Goal: Task Accomplishment & Management: Use online tool/utility

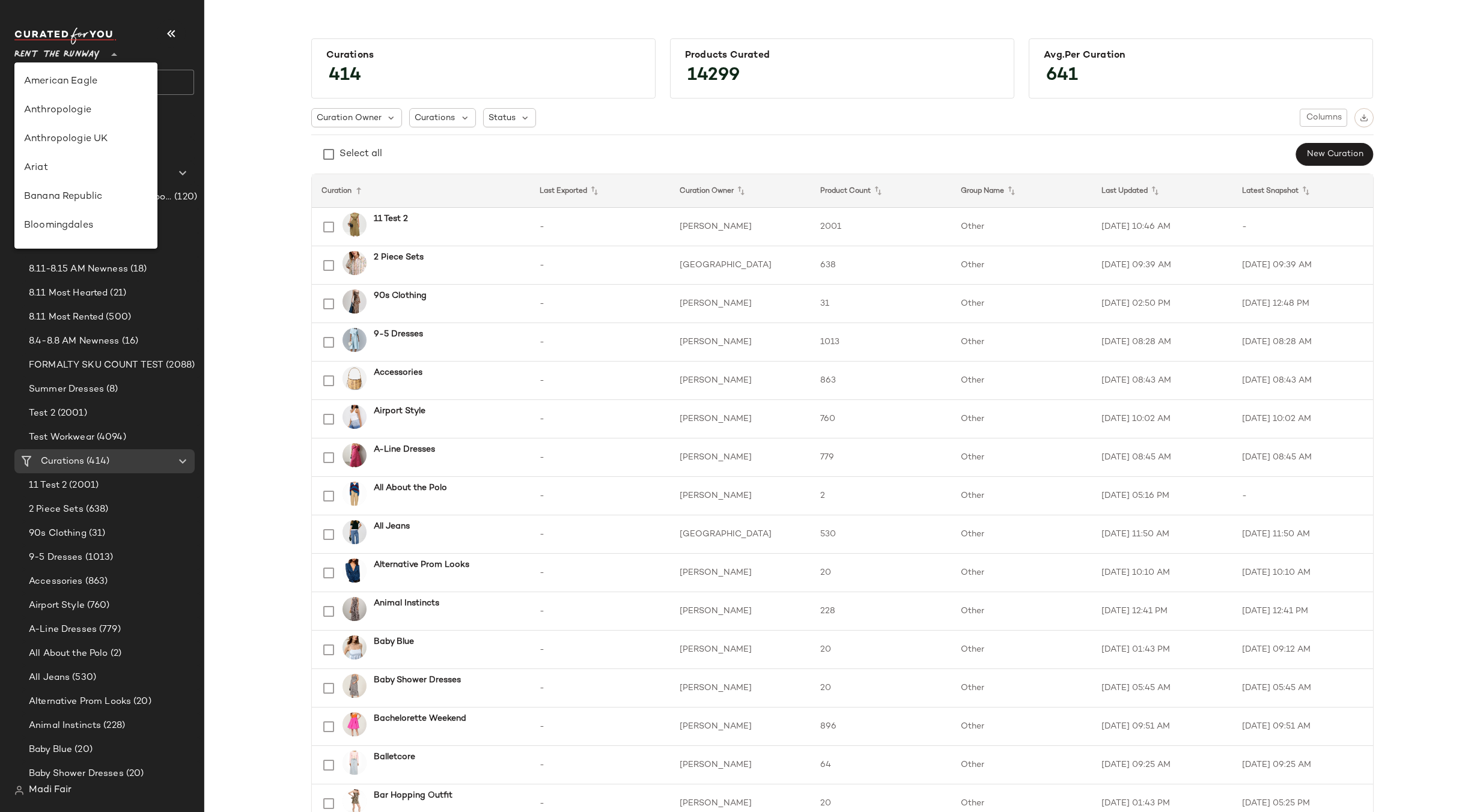
scroll to position [548, 0]
click at [98, 164] on div "Saks OFF 5TH" at bounding box center [86, 168] width 123 height 15
type input "**"
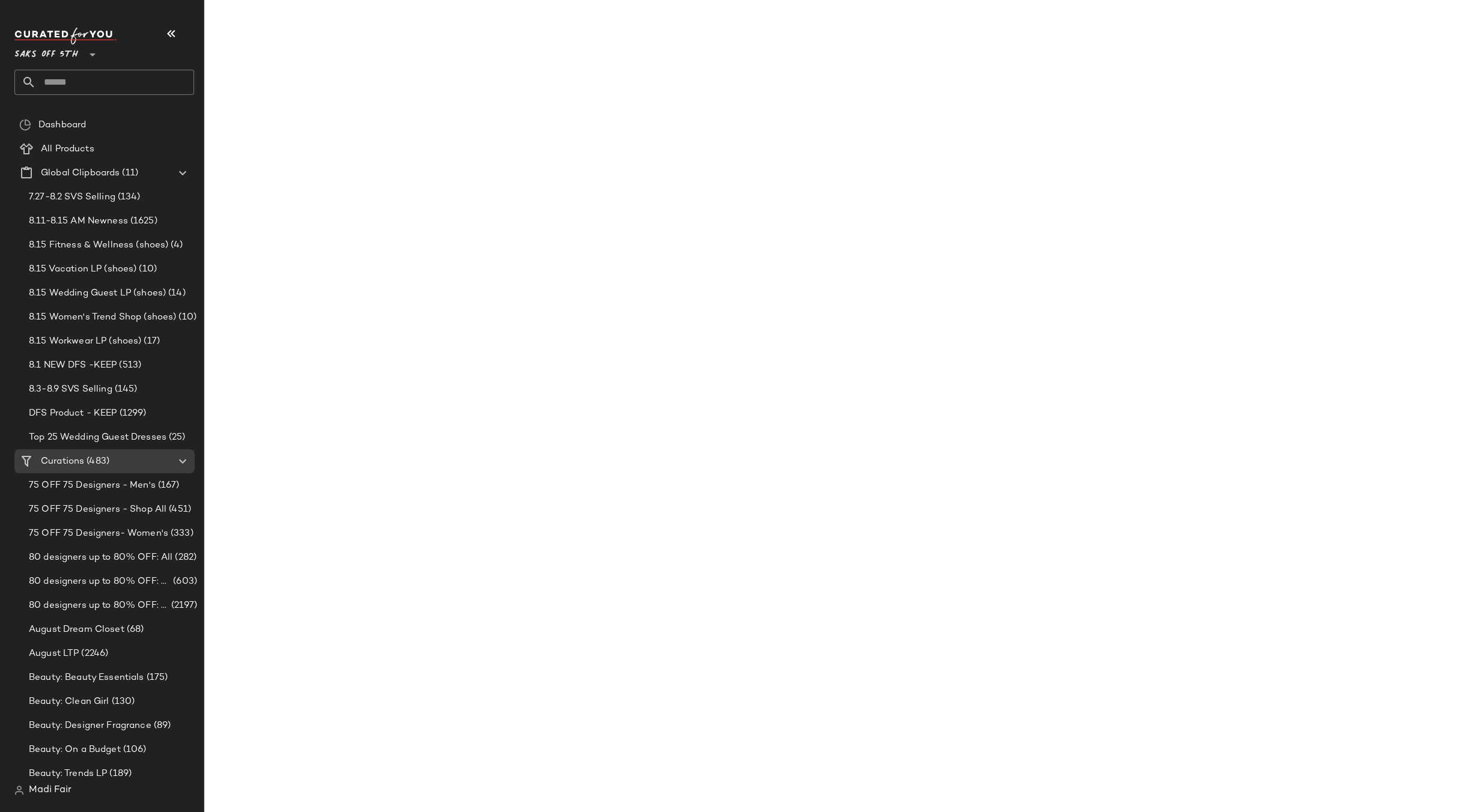
drag, startPoint x: 76, startPoint y: 86, endPoint x: 80, endPoint y: 79, distance: 8.1
click at [76, 86] on input "text" at bounding box center [115, 83] width 158 height 25
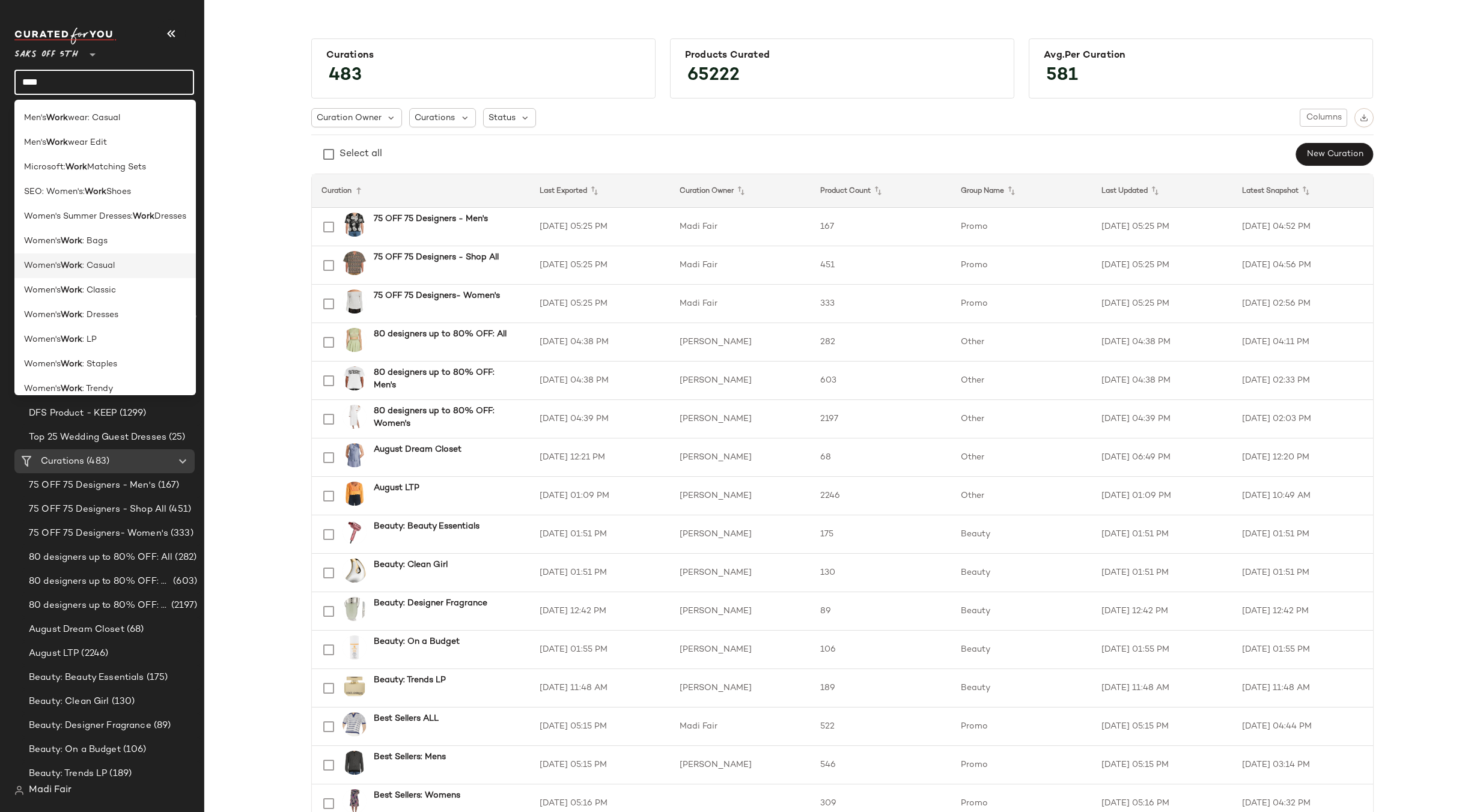
scroll to position [34, 0]
type input "****"
click at [111, 306] on span ": Dresses" at bounding box center [101, 304] width 36 height 12
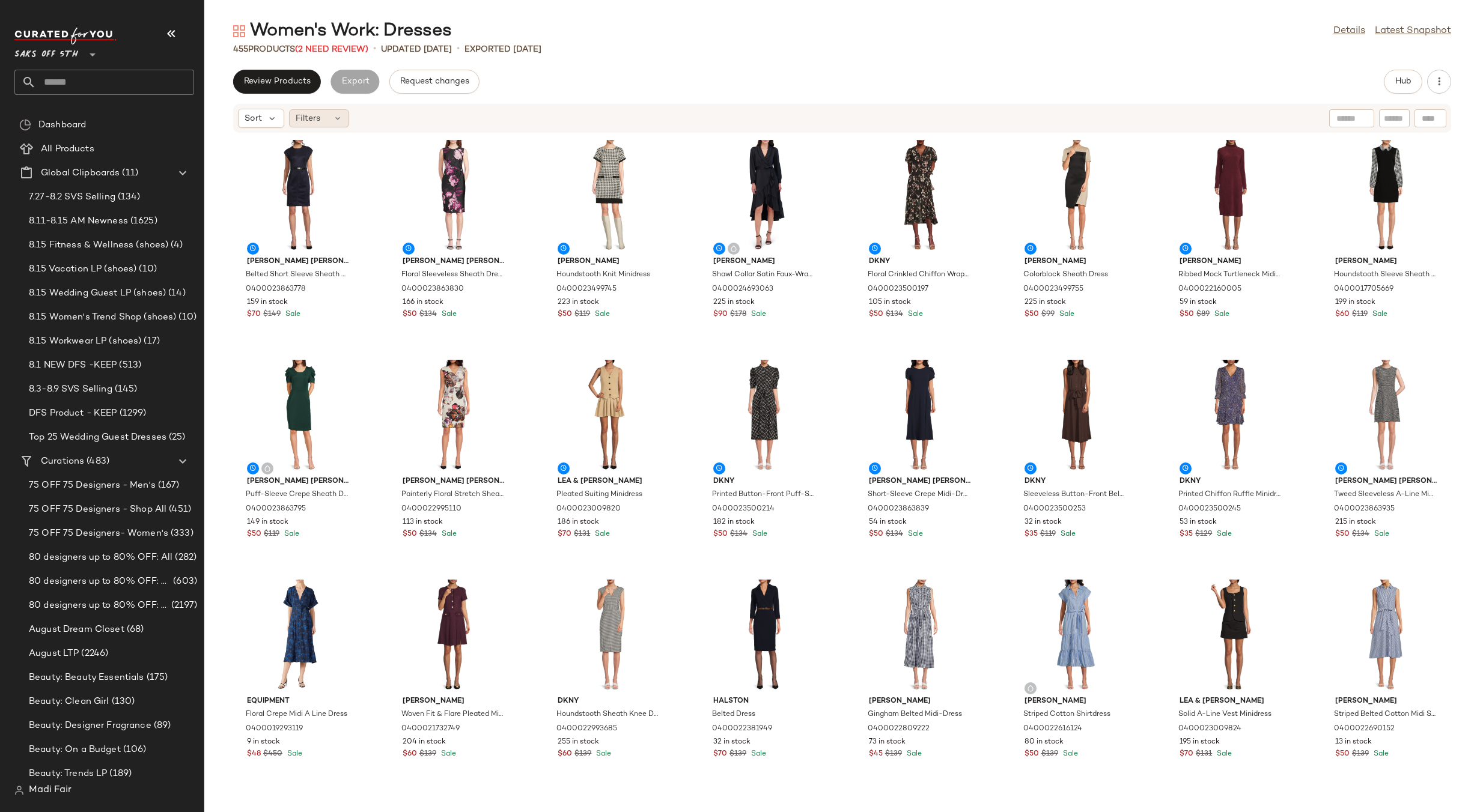
click at [333, 119] on icon at bounding box center [338, 119] width 10 height 10
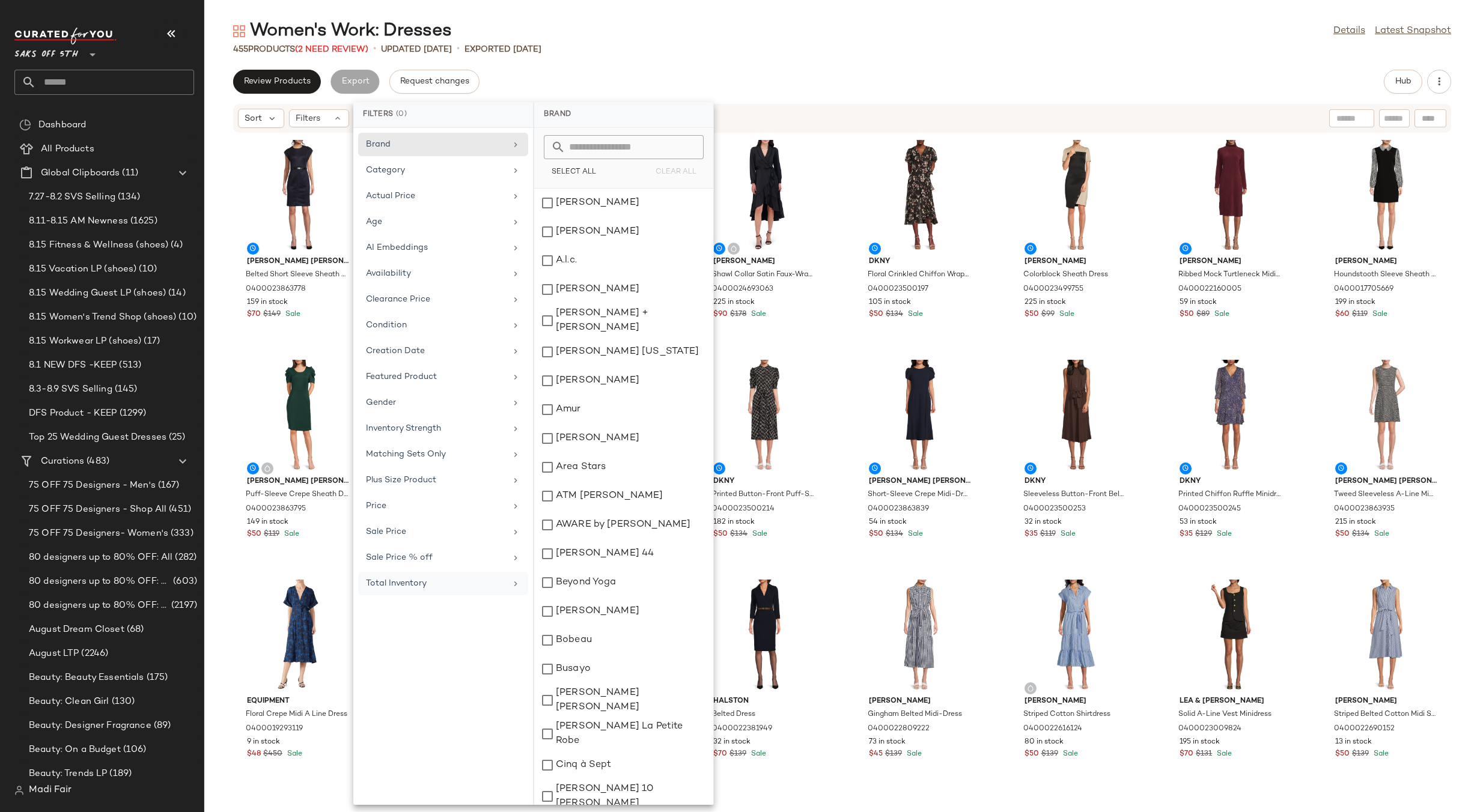
click at [432, 582] on div "Total Inventory" at bounding box center [436, 584] width 140 height 12
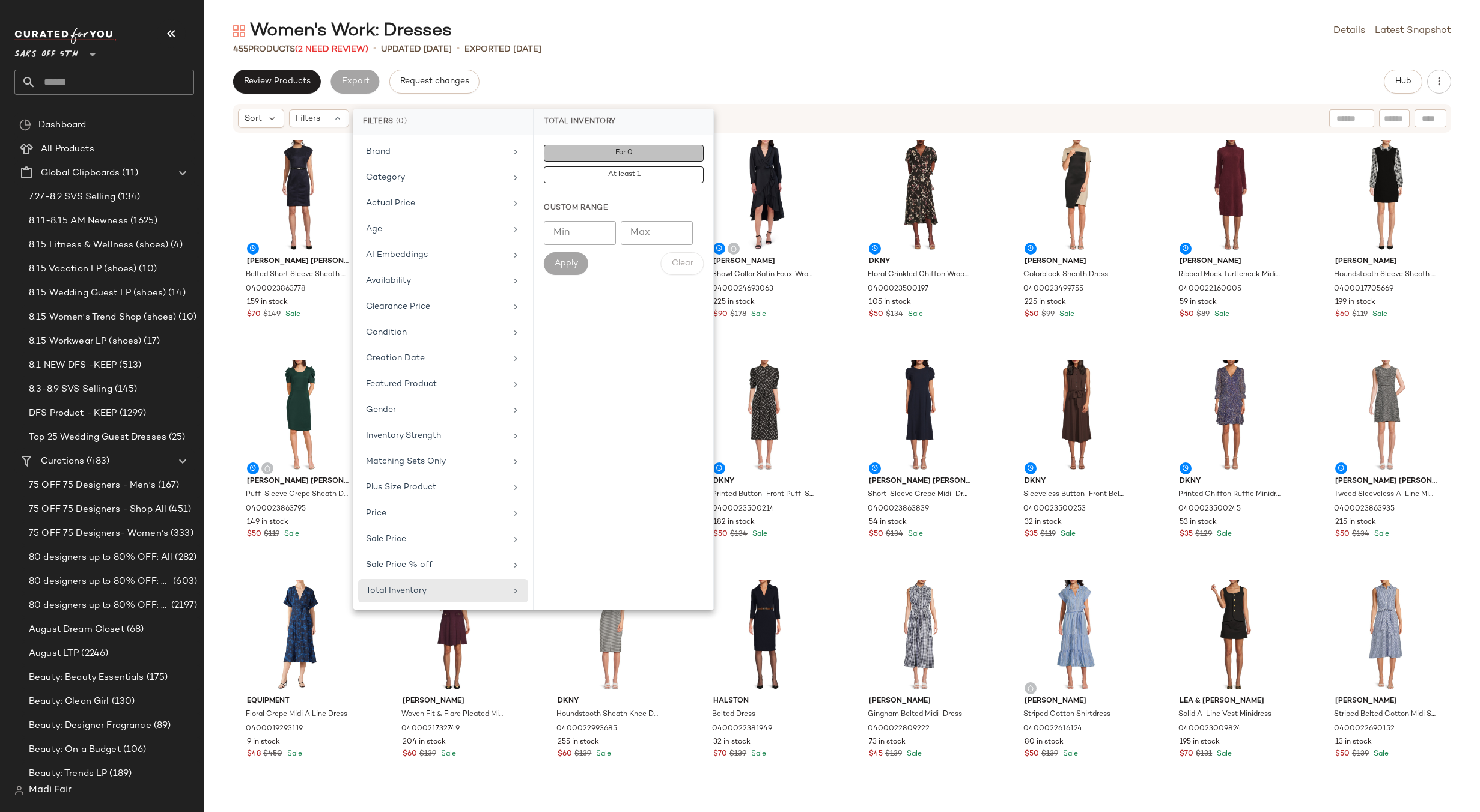
click at [628, 153] on span "For 0" at bounding box center [623, 153] width 18 height 8
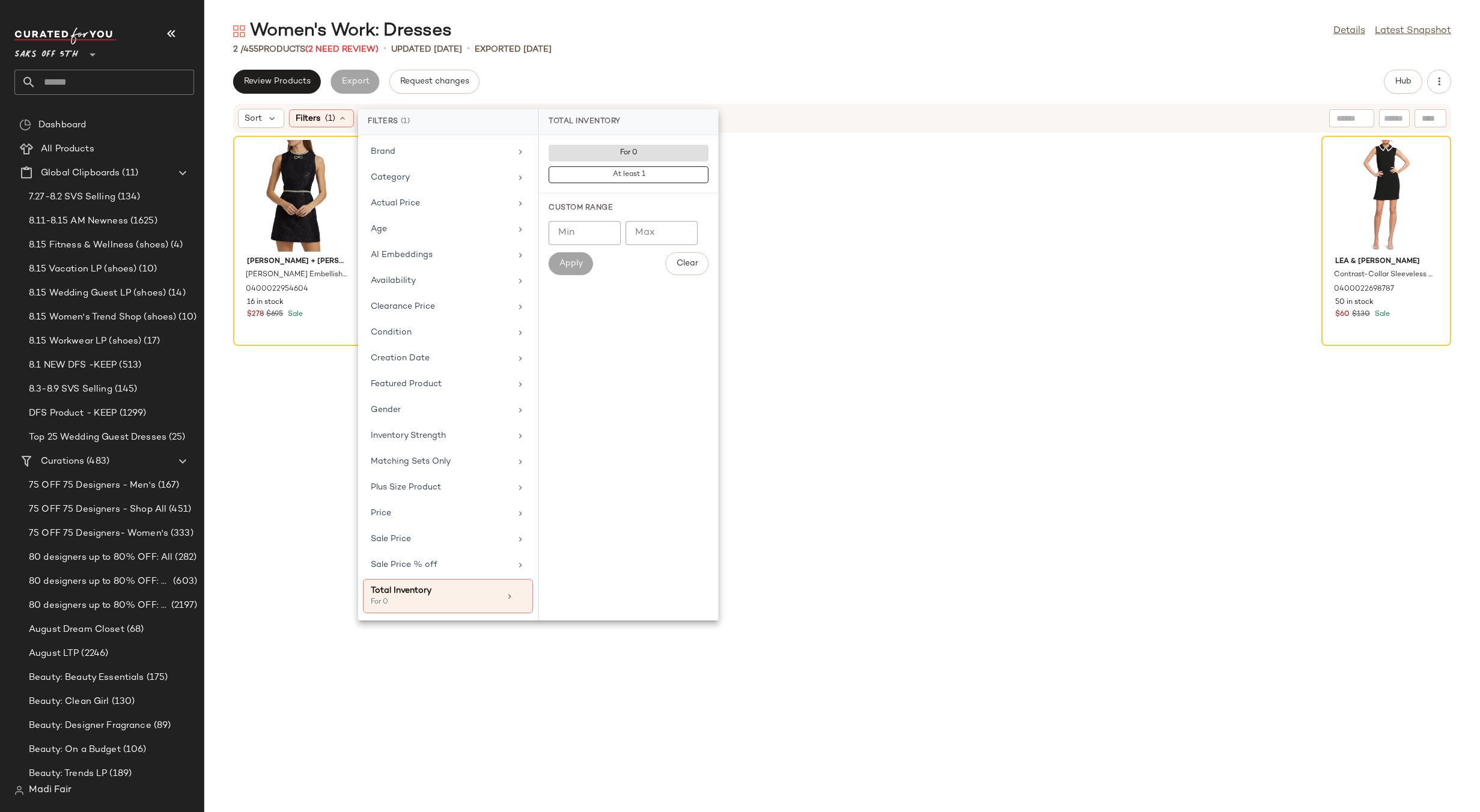
click at [789, 254] on div "[PERSON_NAME] + [PERSON_NAME] Embellished Jacquard Minidress 0400022954604 16 i…" at bounding box center [843, 465] width 1276 height 664
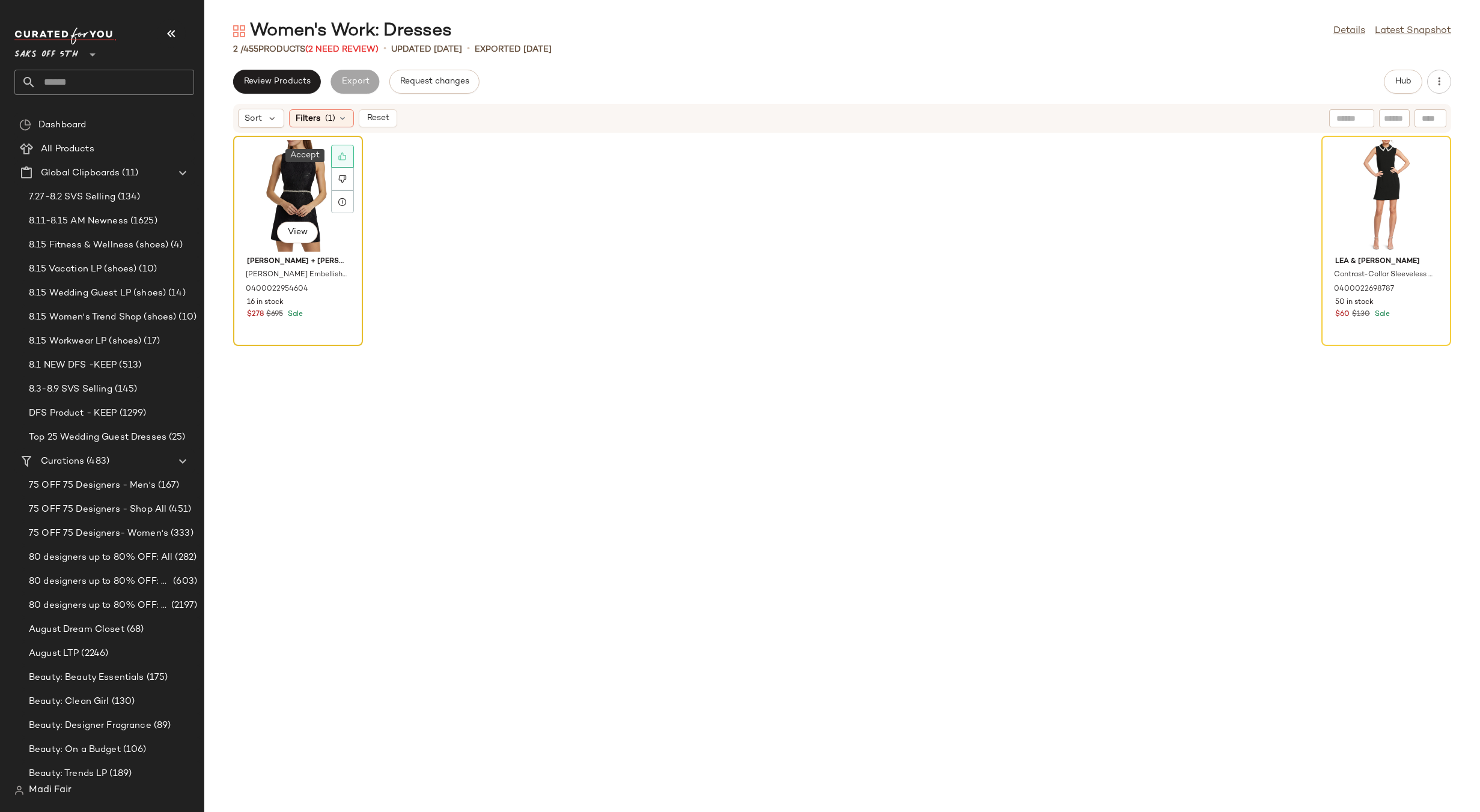
click at [341, 153] on icon at bounding box center [343, 156] width 8 height 8
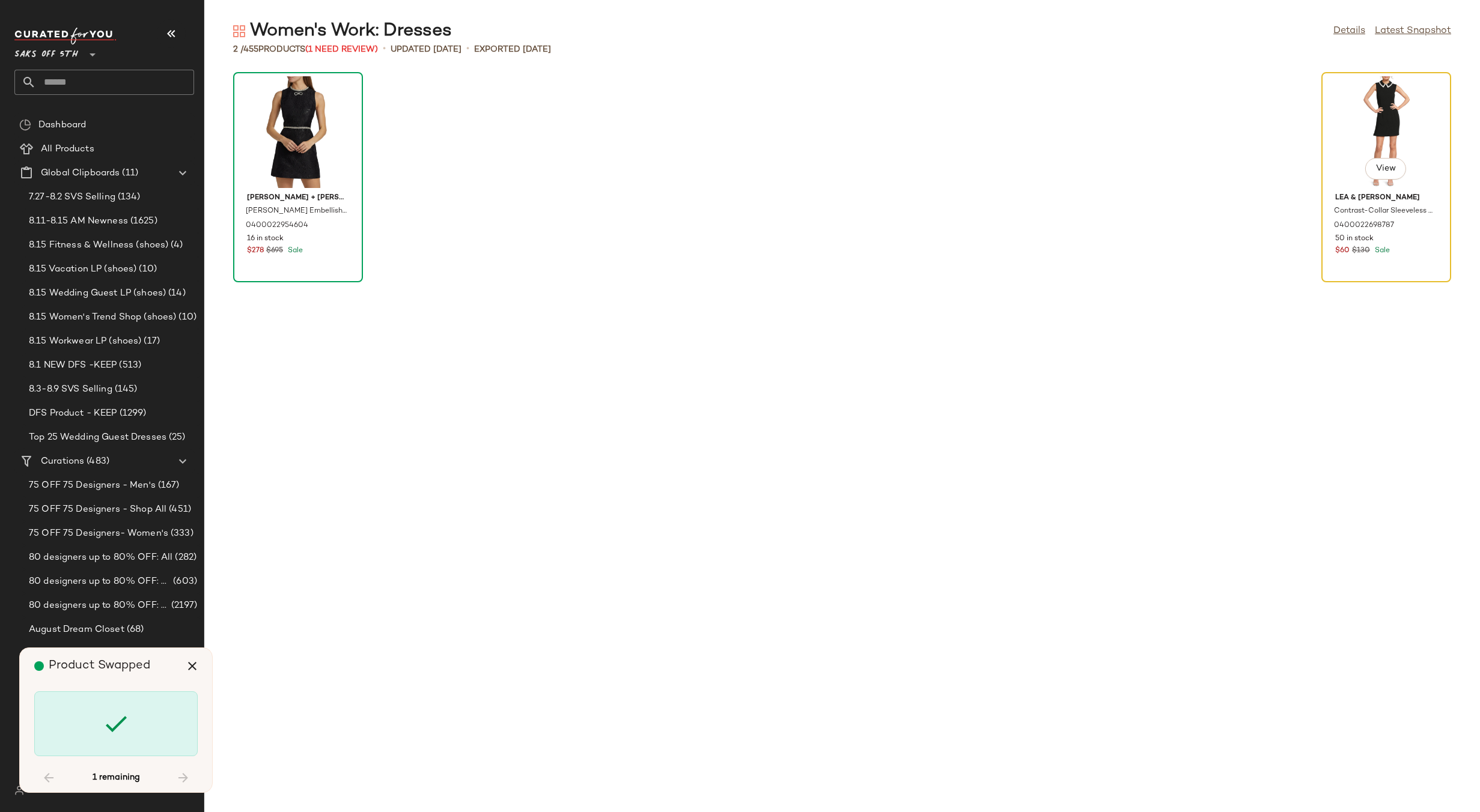
click at [1391, 118] on div "View" at bounding box center [1386, 132] width 121 height 112
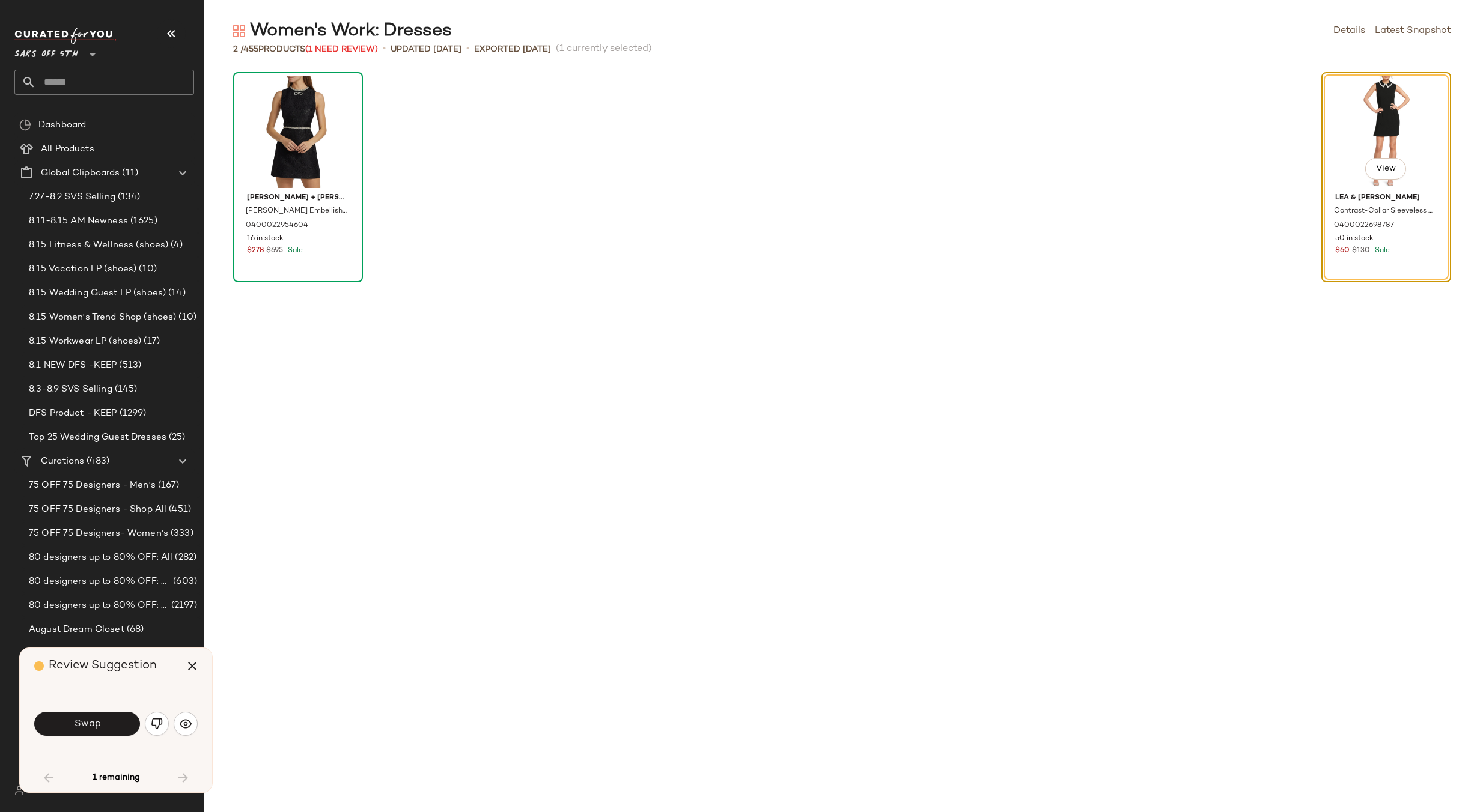
click at [1365, 133] on div "View" at bounding box center [1386, 132] width 121 height 112
click at [1114, 191] on div "[PERSON_NAME] + [PERSON_NAME] Embellished Jacquard Minidress 0400022954604 16 i…" at bounding box center [843, 441] width 1276 height 743
click at [191, 659] on icon "button" at bounding box center [192, 666] width 15 height 15
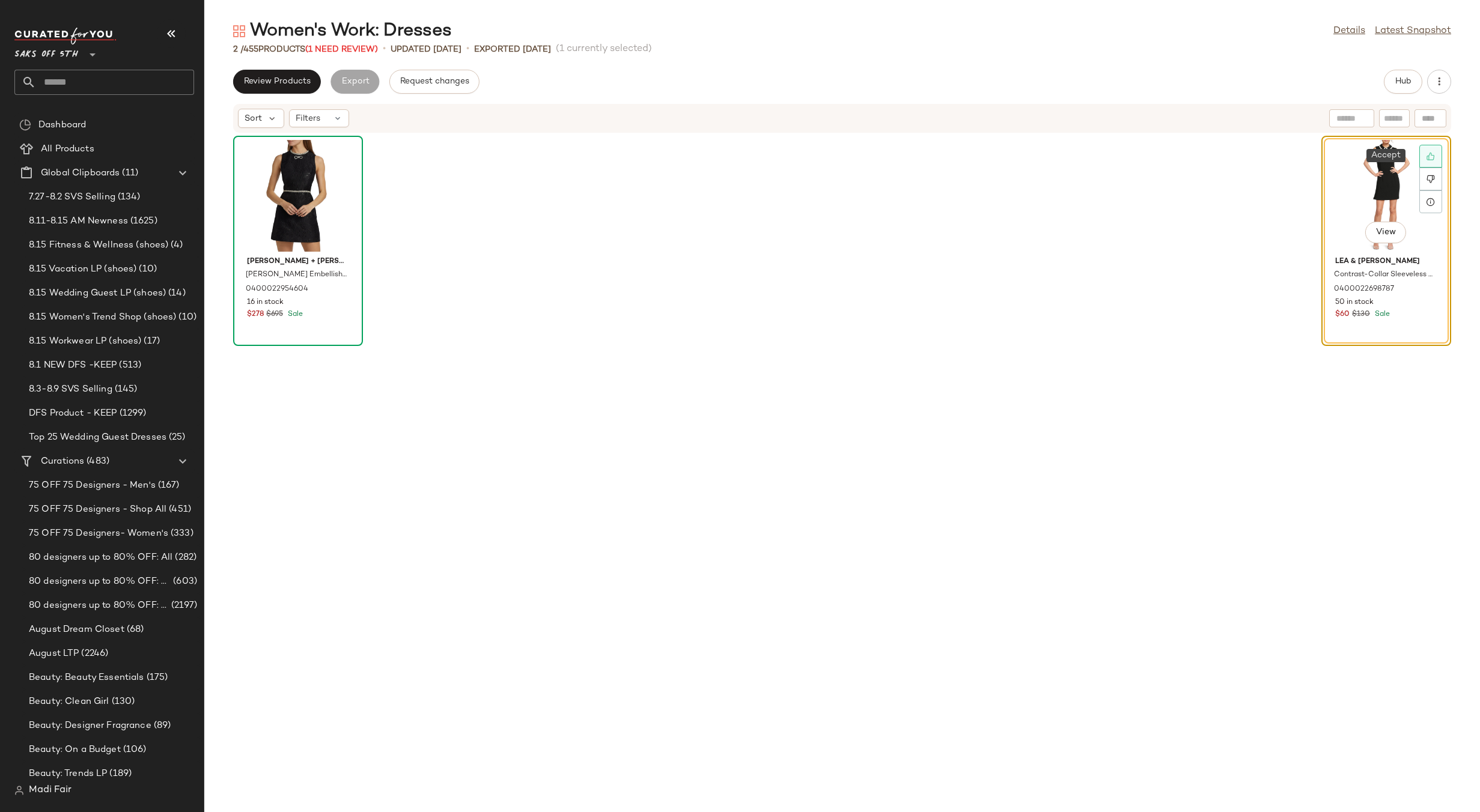
click at [1425, 150] on div at bounding box center [1431, 156] width 23 height 23
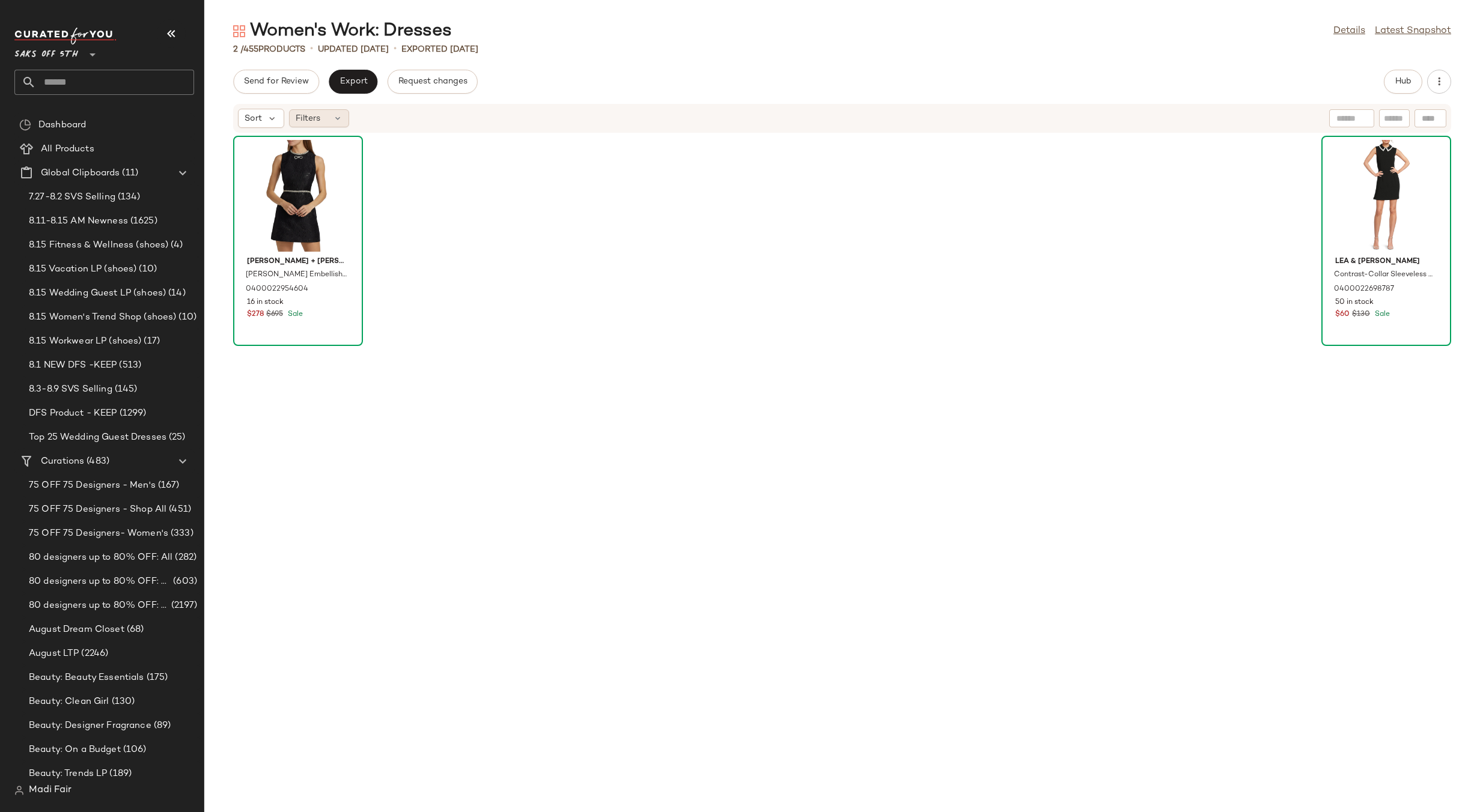
click at [309, 118] on span "Filters" at bounding box center [308, 119] width 25 height 12
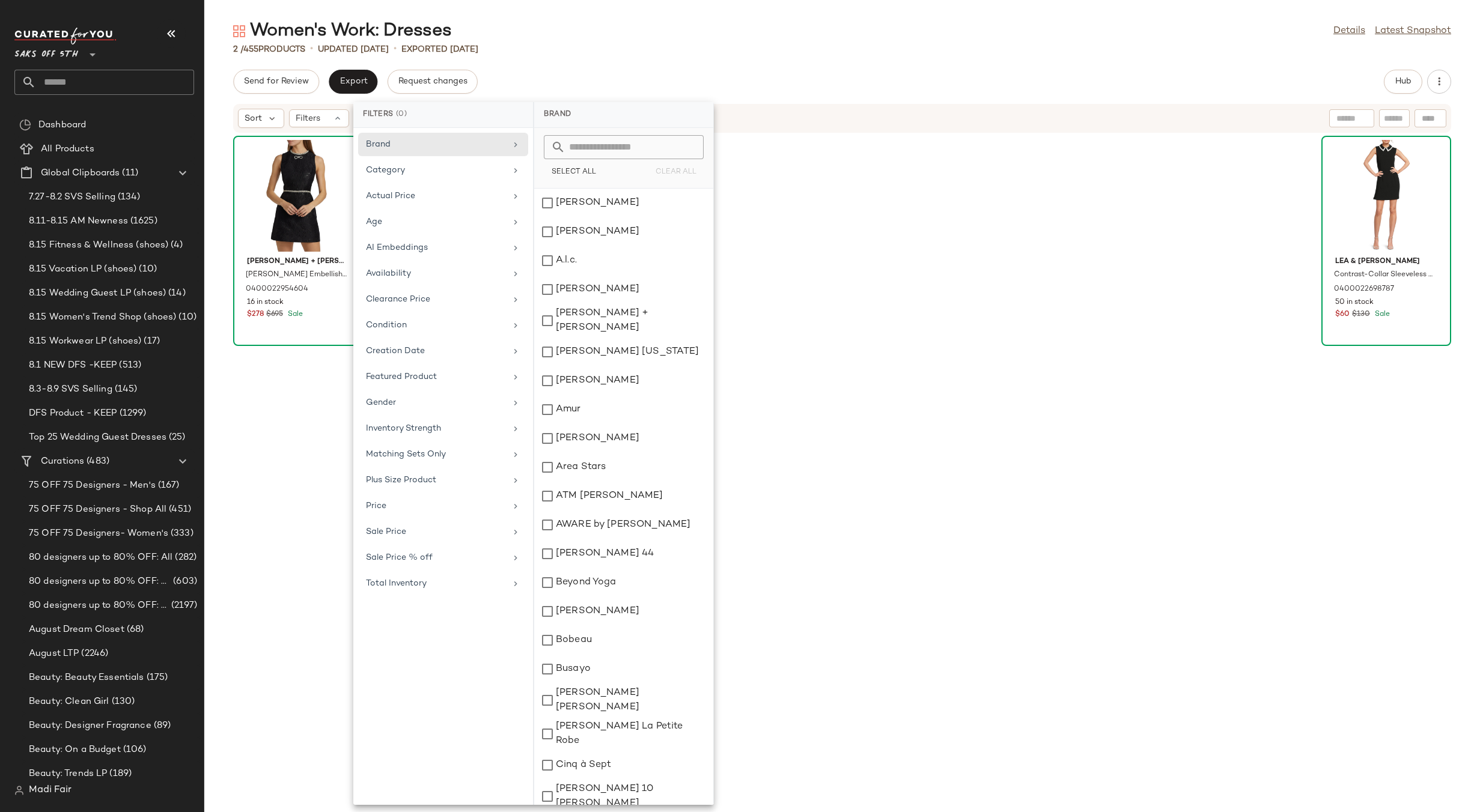
drag, startPoint x: 420, startPoint y: 581, endPoint x: 556, endPoint y: 327, distance: 288.1
click at [420, 578] on div "Total Inventory" at bounding box center [436, 584] width 140 height 12
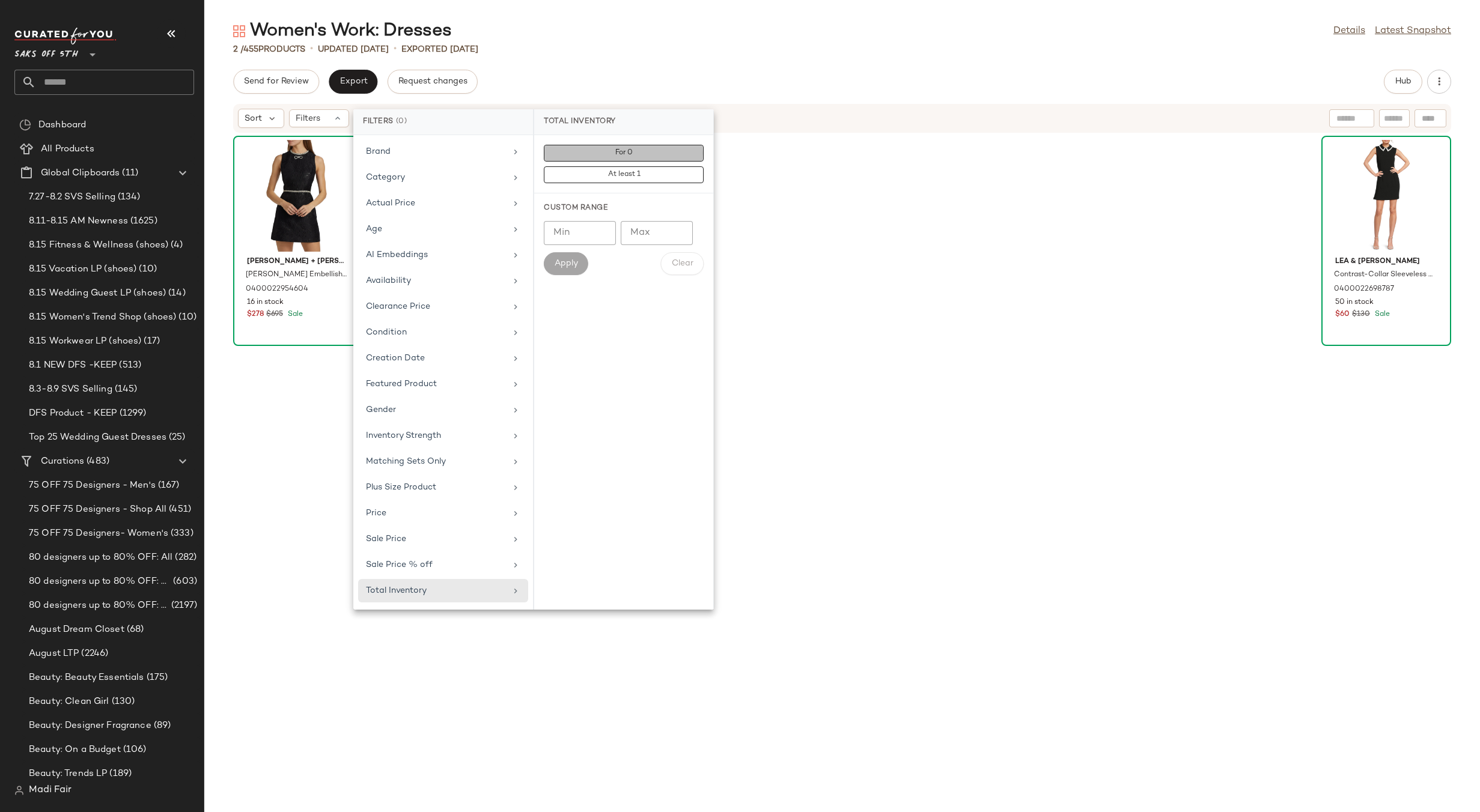
click at [610, 166] on button "For 0" at bounding box center [623, 175] width 160 height 17
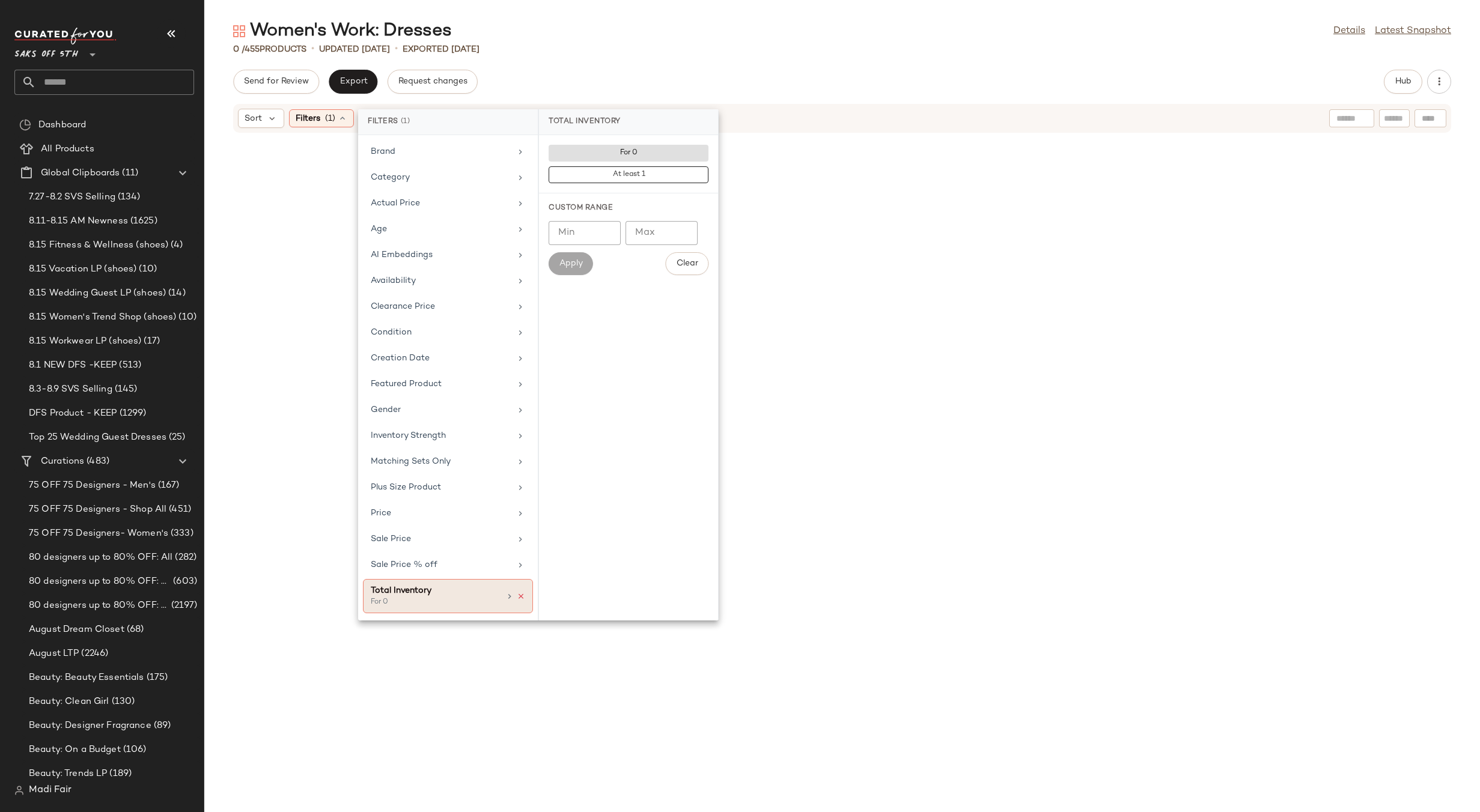
click at [519, 594] on icon at bounding box center [521, 596] width 8 height 8
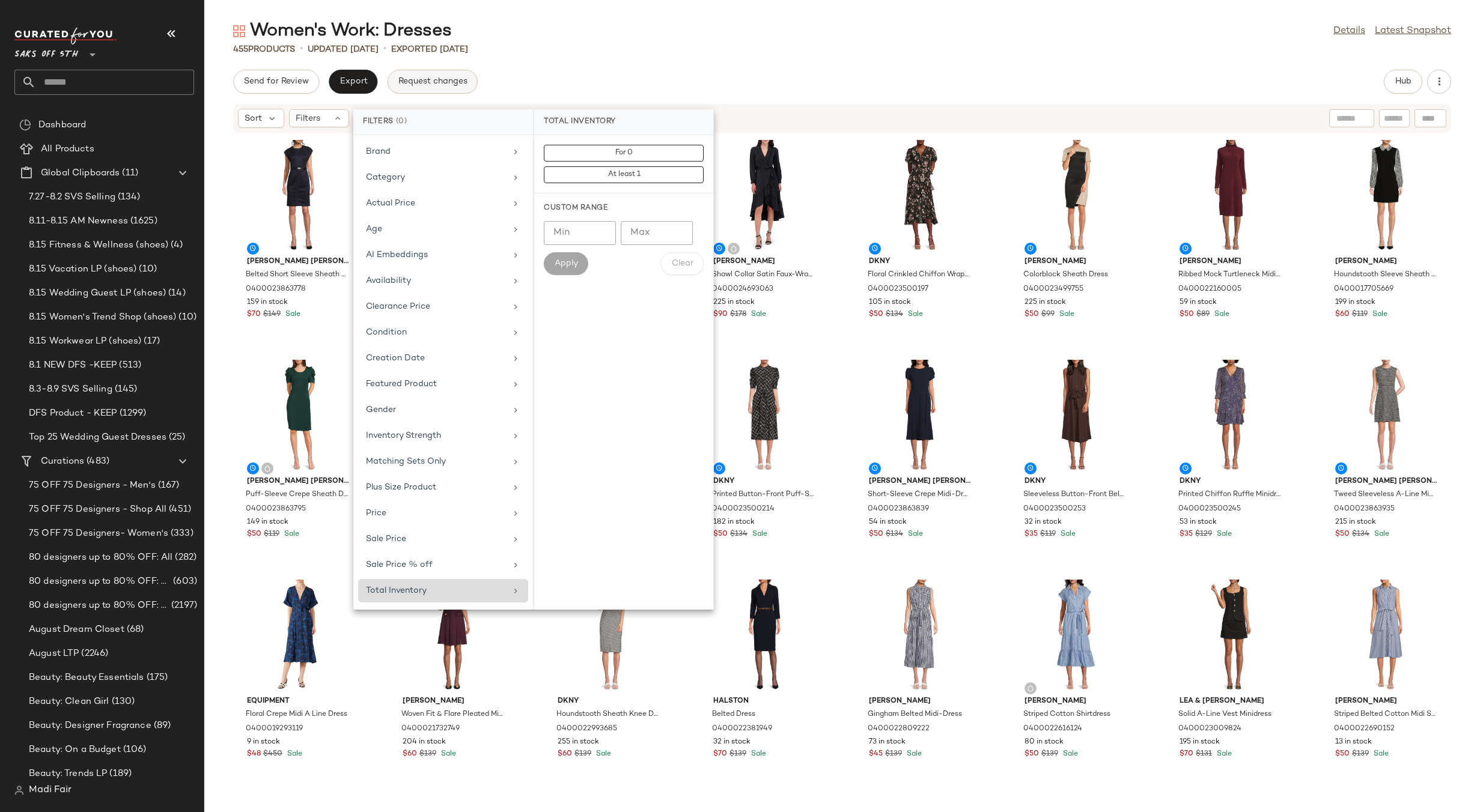
drag, startPoint x: 629, startPoint y: 84, endPoint x: 433, endPoint y: 88, distance: 196.0
click at [629, 83] on div "Send for Review Export Request changes Hub" at bounding box center [842, 82] width 1218 height 24
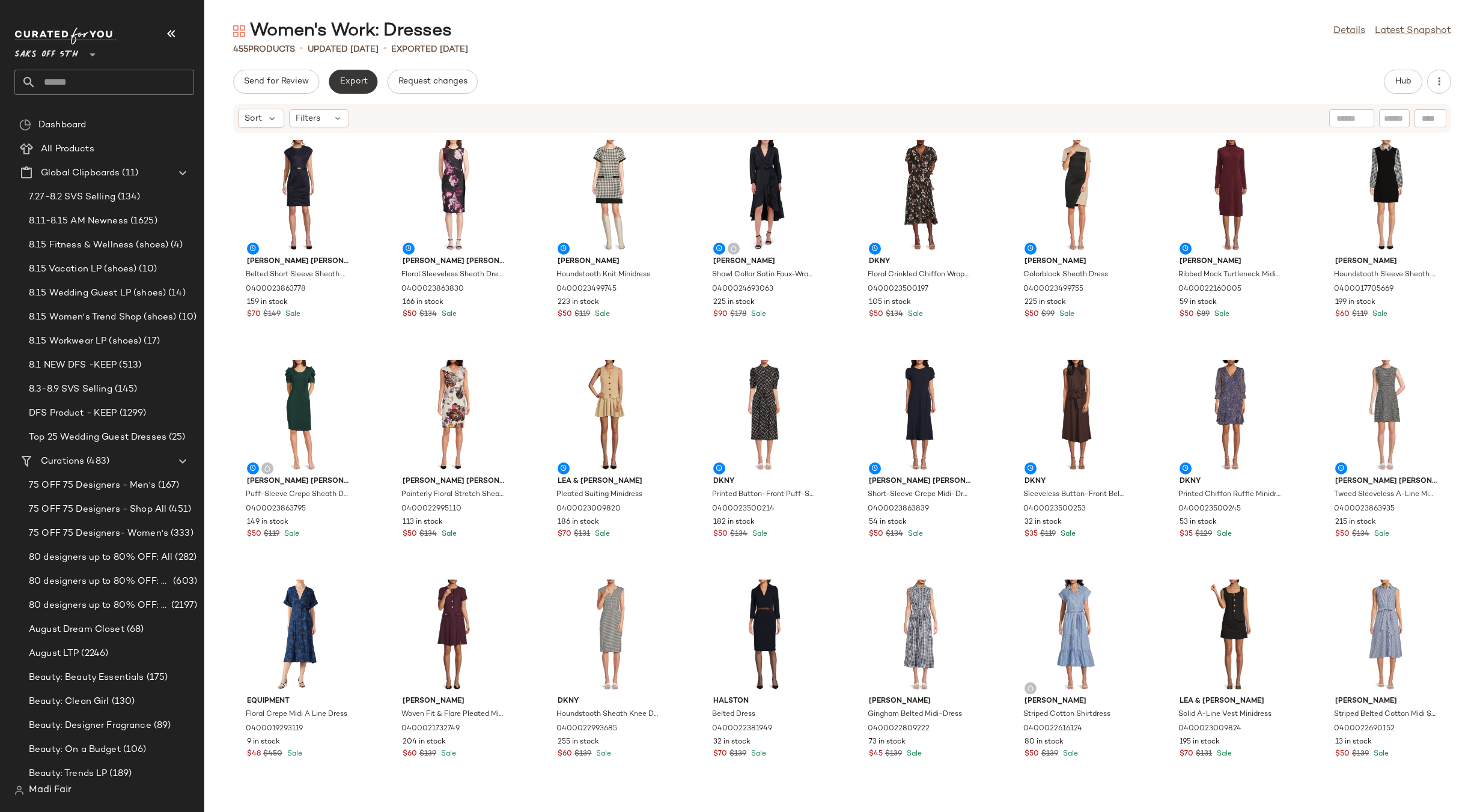
click at [362, 82] on span "Export" at bounding box center [353, 82] width 28 height 10
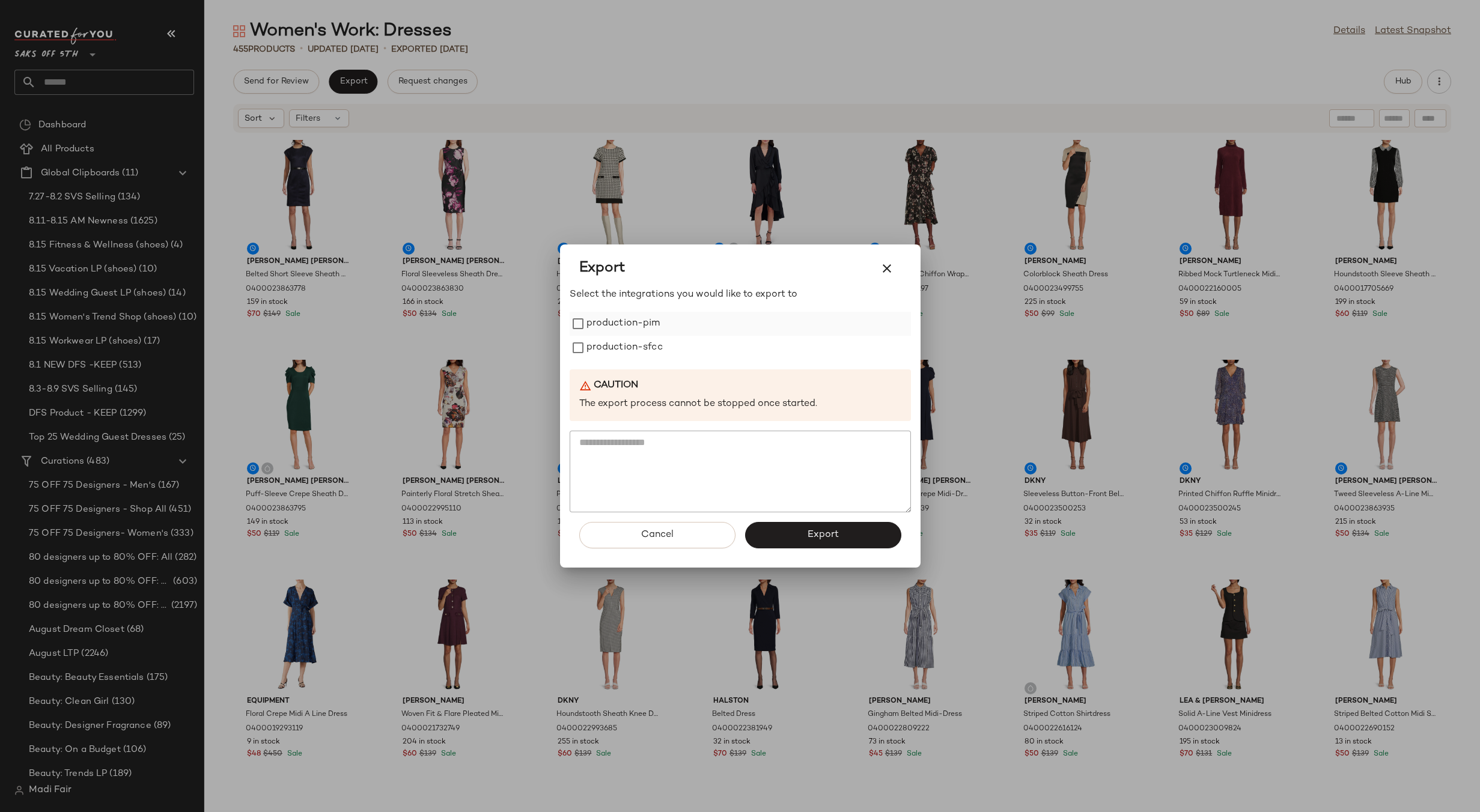
click at [660, 320] on div "production-pim" at bounding box center [740, 324] width 341 height 24
click at [647, 342] on label "production-sfcc" at bounding box center [625, 347] width 76 height 24
click at [637, 329] on label "production-pim" at bounding box center [623, 324] width 74 height 24
click at [803, 538] on button "Export" at bounding box center [823, 535] width 156 height 26
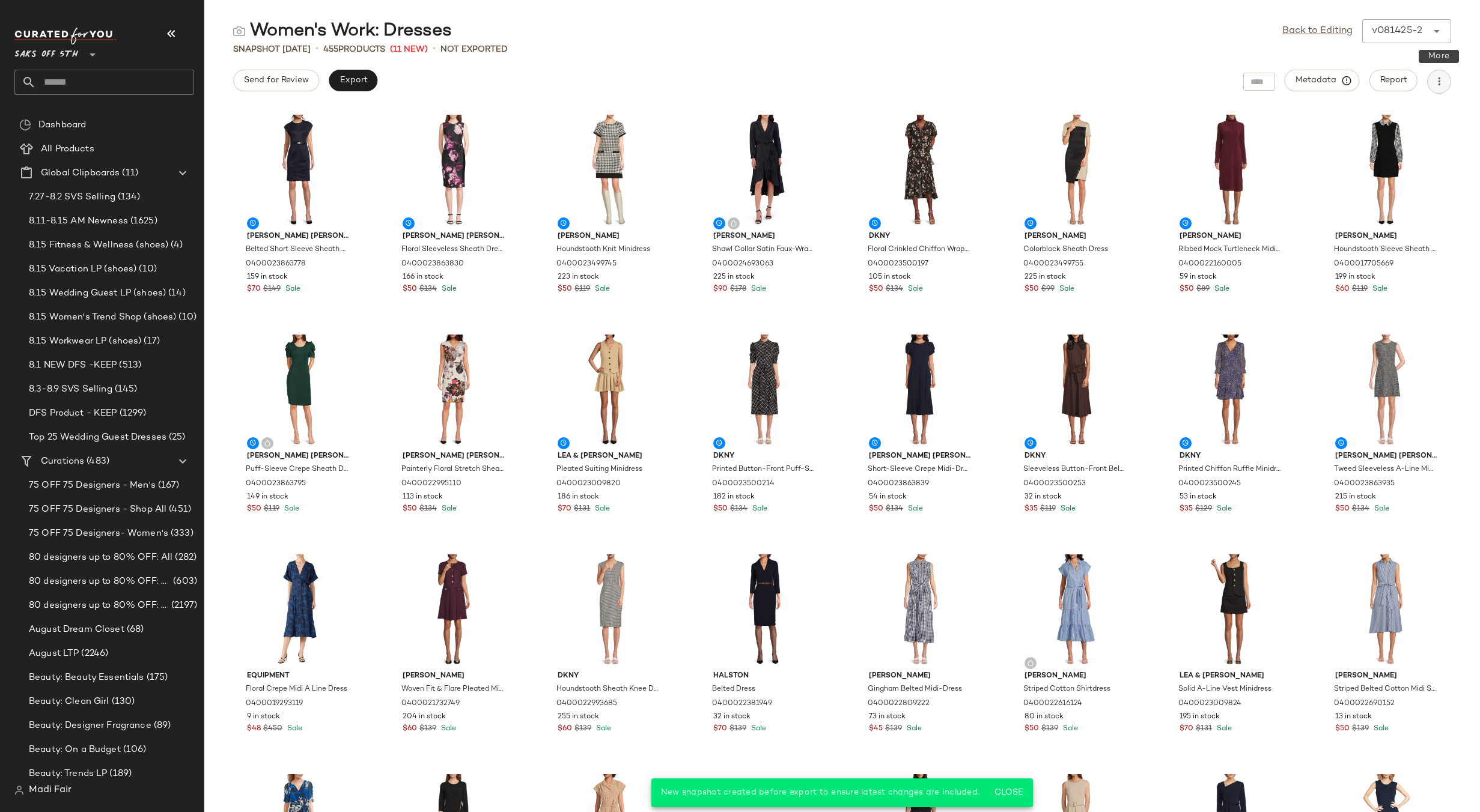
click at [1441, 76] on icon "button" at bounding box center [1439, 81] width 12 height 12
click at [1418, 30] on div "v081425-2 ******" at bounding box center [1395, 31] width 65 height 24
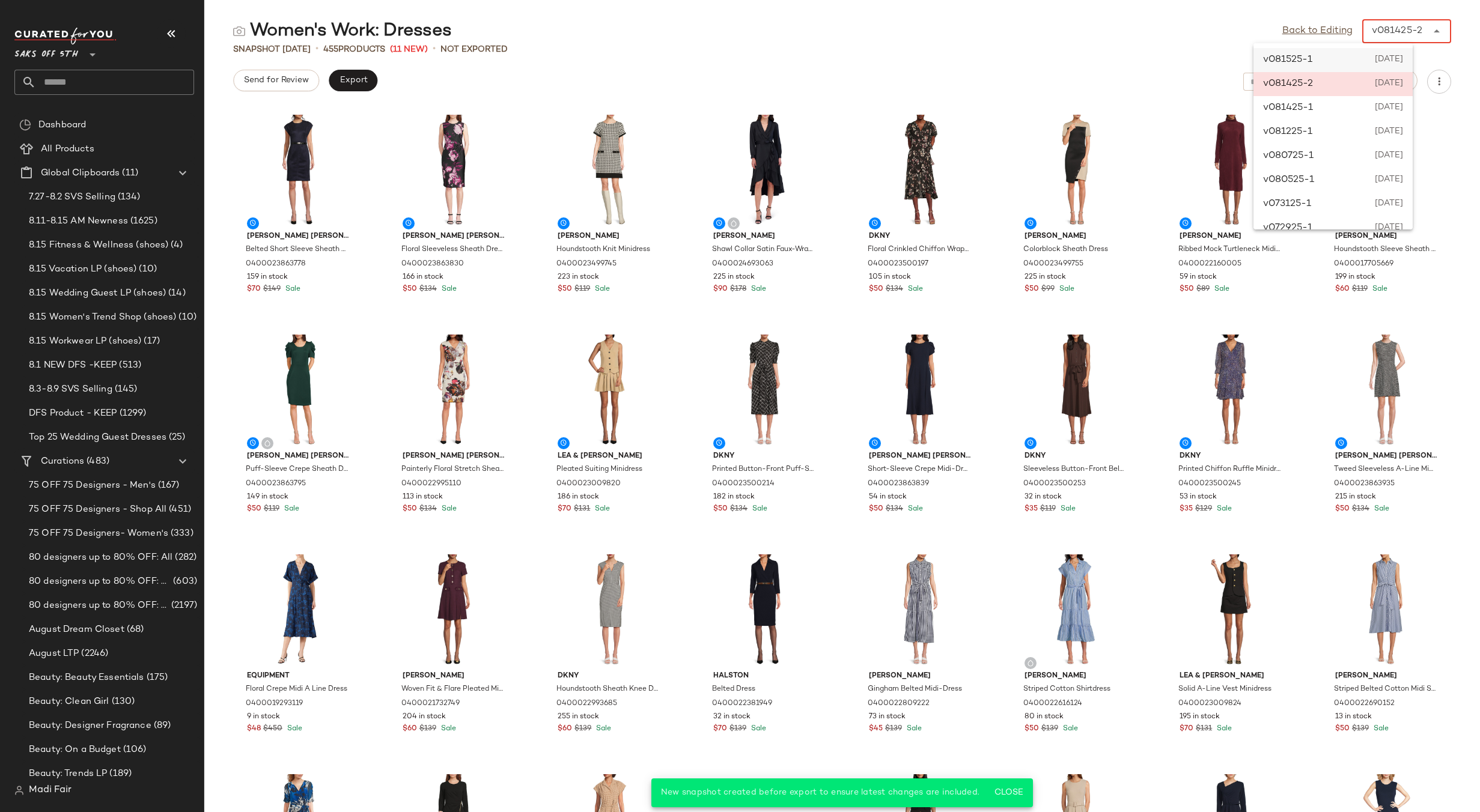
click at [1375, 58] on span "[DATE]" at bounding box center [1388, 60] width 31 height 15
type input "******"
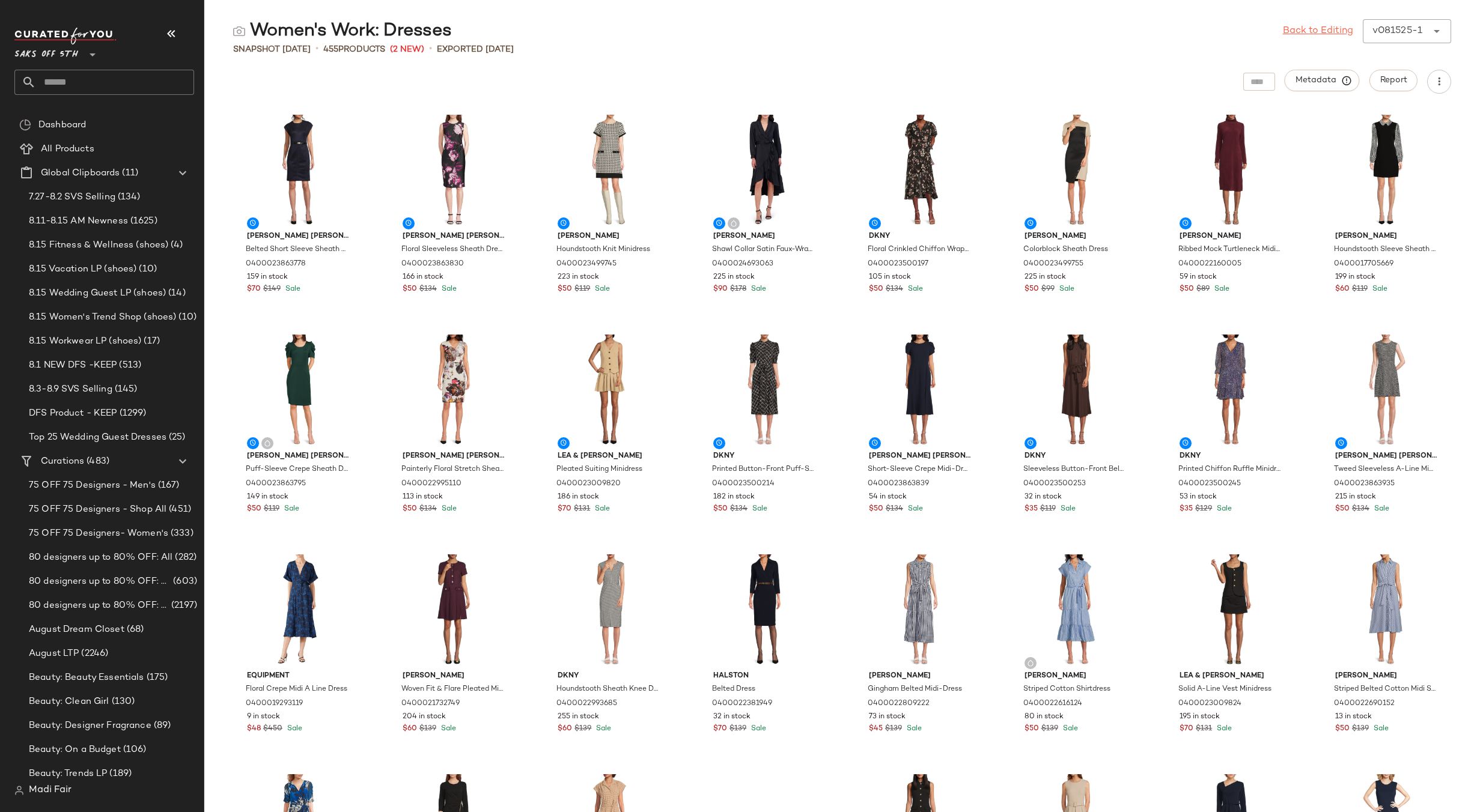
click at [1339, 31] on link "Back to Editing" at bounding box center [1318, 31] width 70 height 15
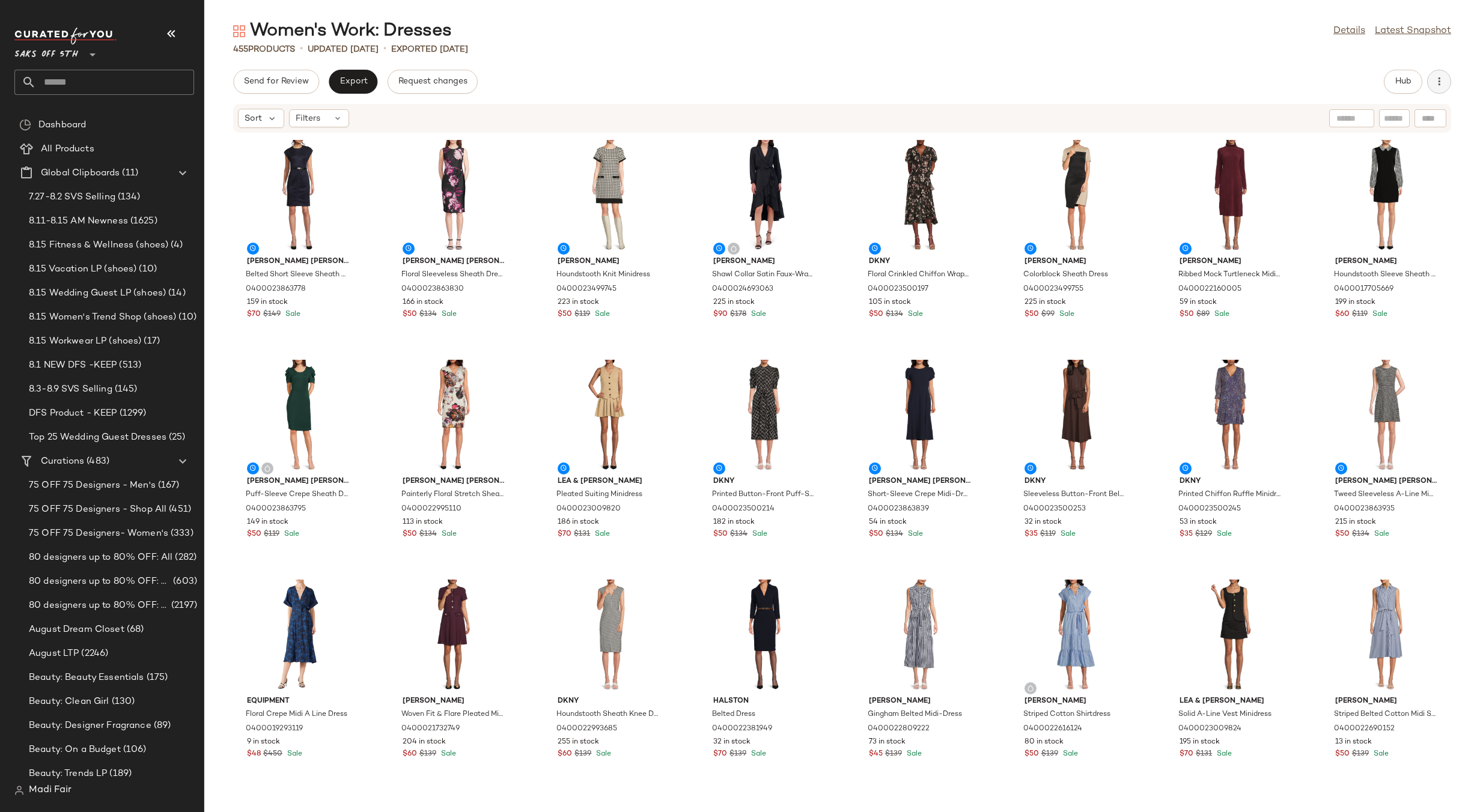
click at [1444, 83] on icon "button" at bounding box center [1439, 81] width 12 height 12
click at [360, 78] on span "Export" at bounding box center [353, 82] width 28 height 10
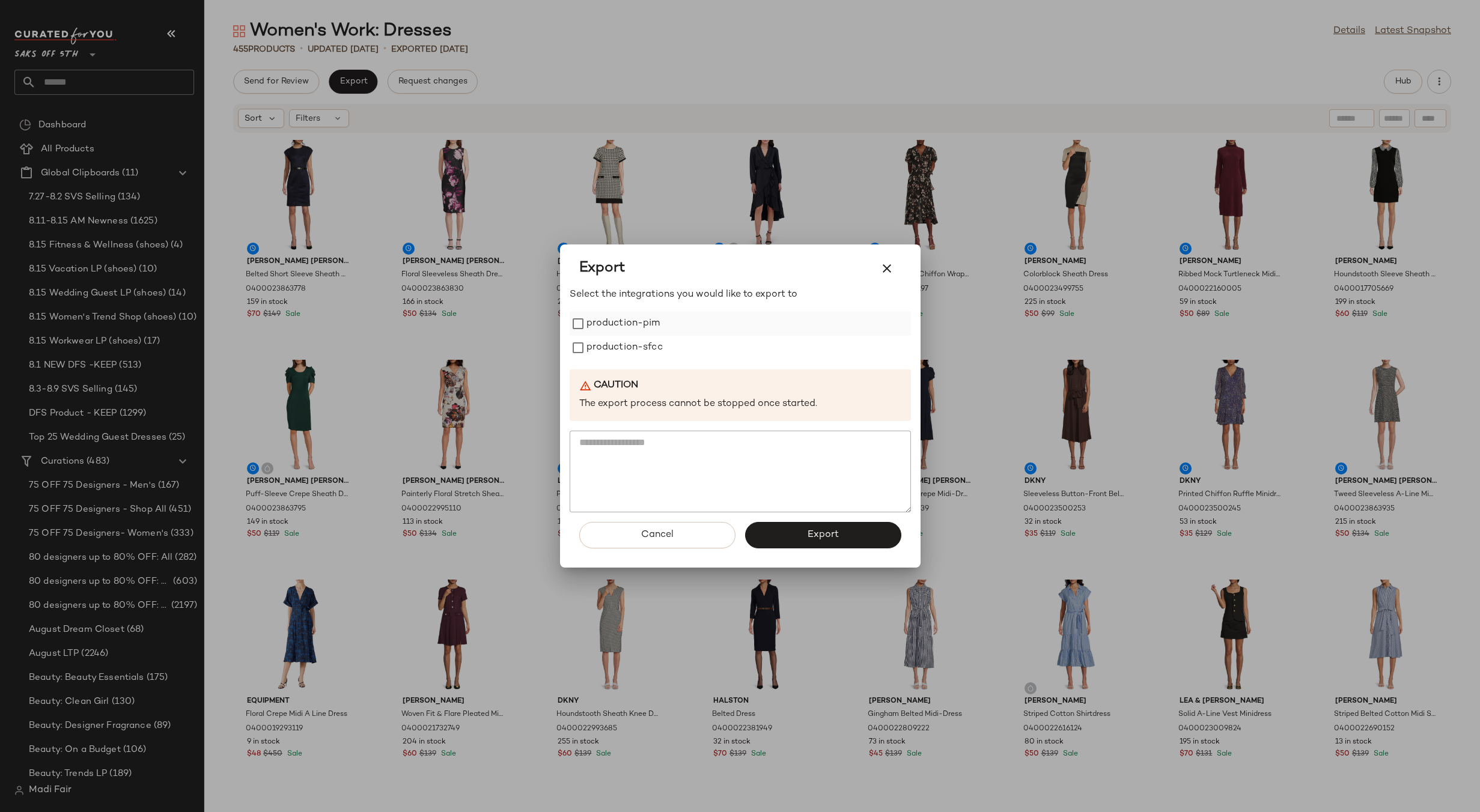
click at [631, 320] on label "production-pim" at bounding box center [623, 324] width 74 height 24
click at [634, 346] on label "production-sfcc" at bounding box center [625, 347] width 76 height 24
click at [785, 540] on button "Export" at bounding box center [823, 535] width 156 height 26
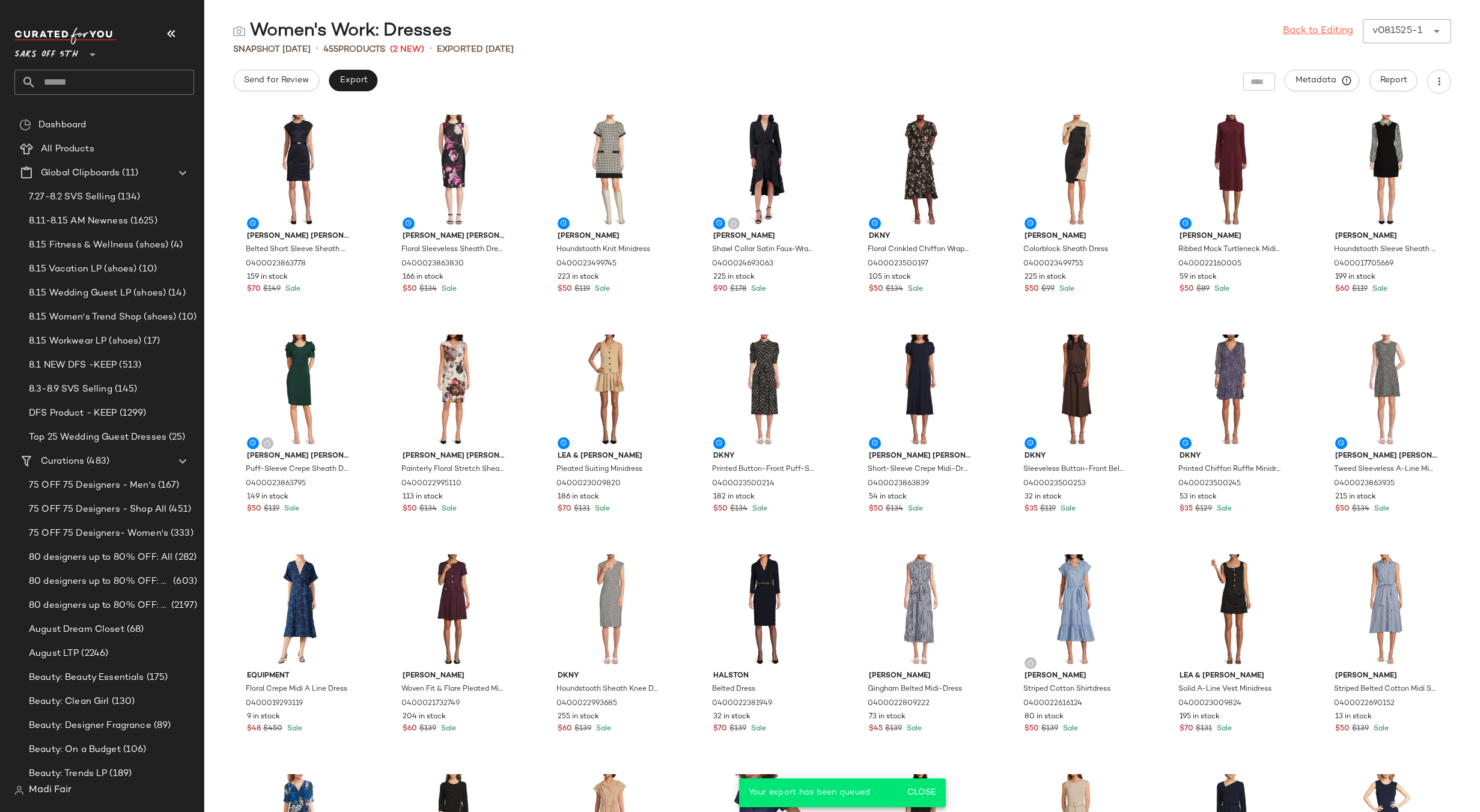
click at [1308, 29] on link "Back to Editing" at bounding box center [1318, 31] width 70 height 15
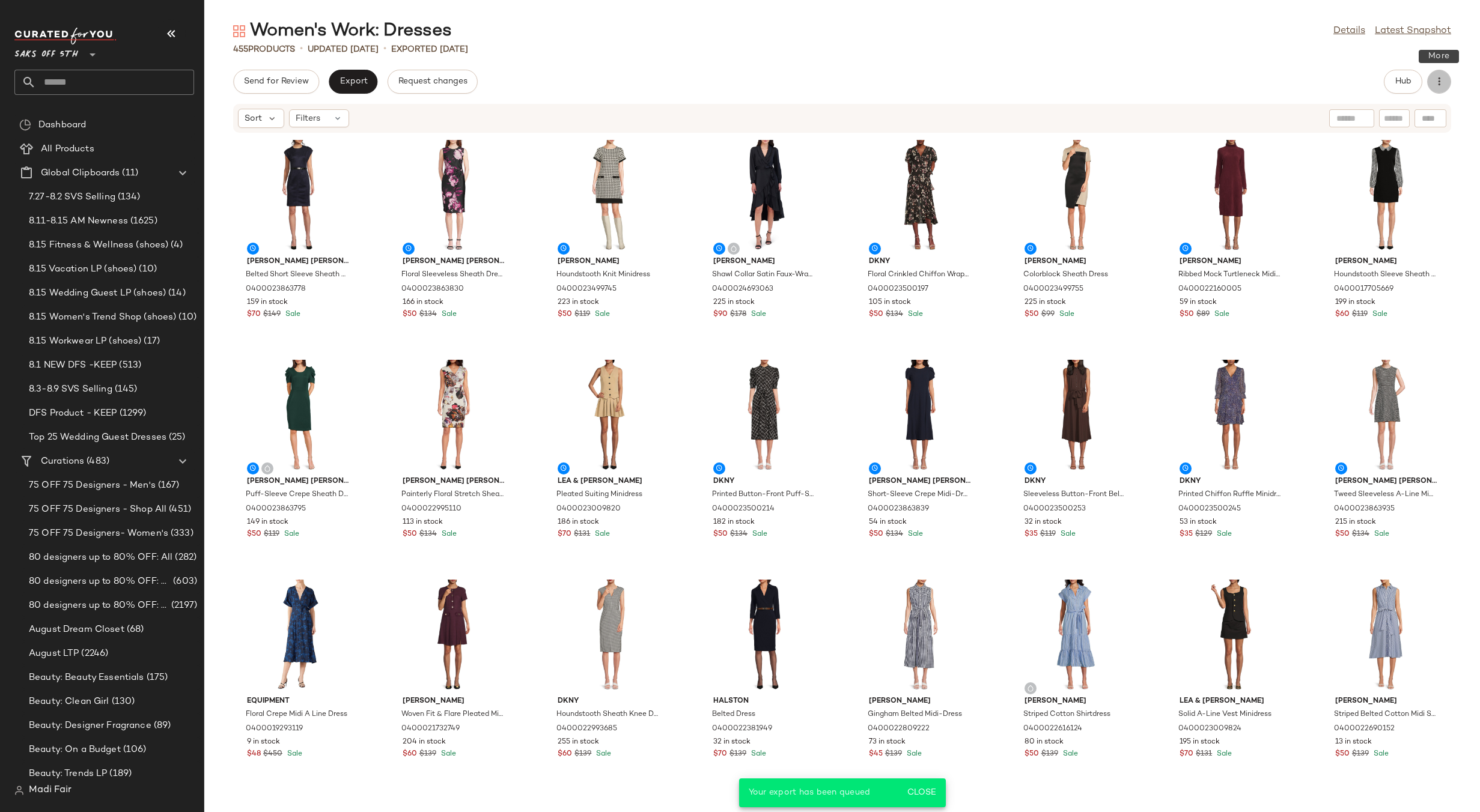
click at [1439, 85] on icon "button" at bounding box center [1439, 81] width 12 height 12
click at [1393, 114] on span "Download CSV" at bounding box center [1384, 116] width 113 height 12
drag, startPoint x: 743, startPoint y: 10, endPoint x: 795, endPoint y: 0, distance: 53.0
click at [743, 10] on main "Women's Work: Dresses Details Latest Snapshot 455 Products • updated [DATE] • E…" at bounding box center [740, 406] width 1480 height 812
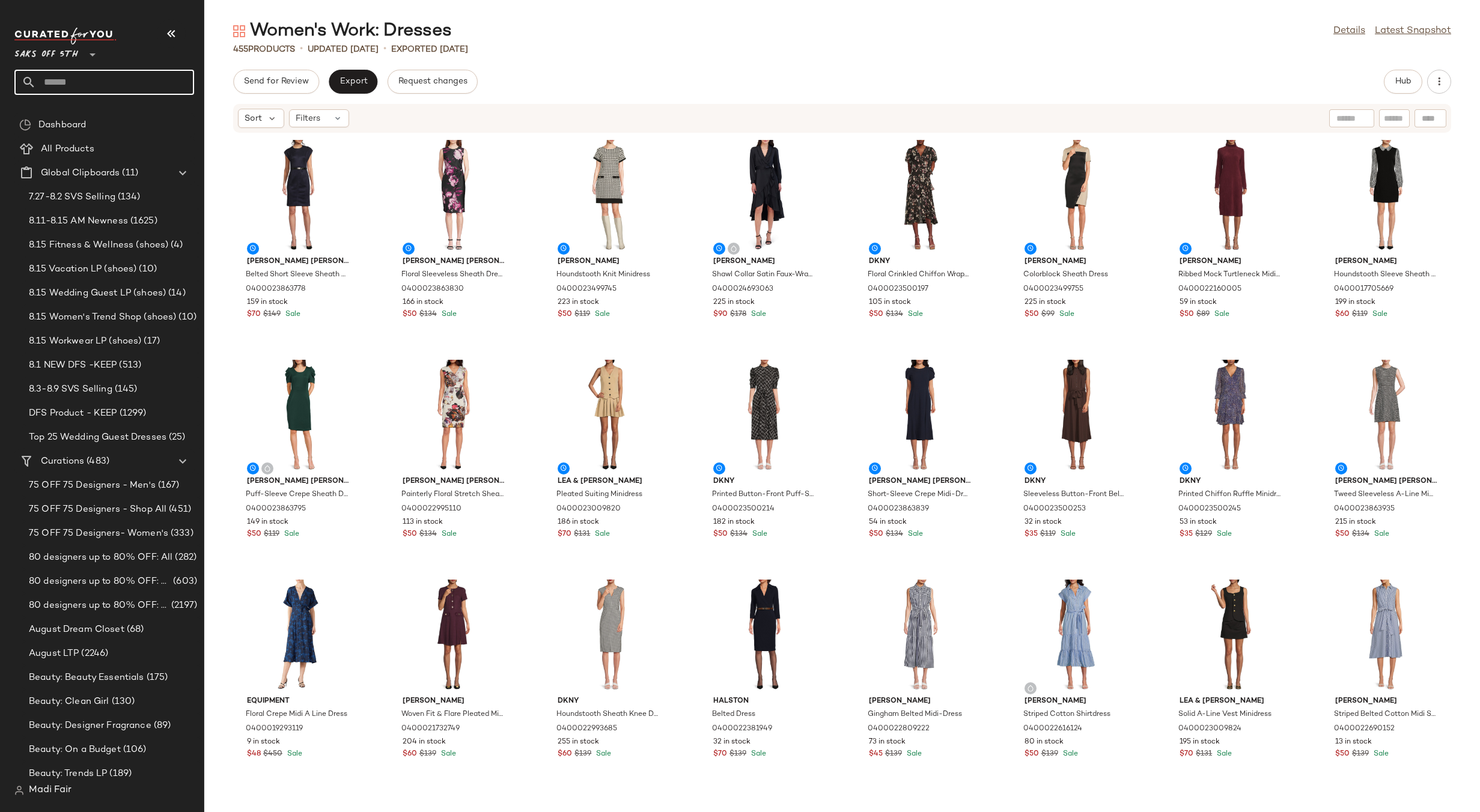
drag, startPoint x: 89, startPoint y: 80, endPoint x: 96, endPoint y: 73, distance: 9.9
click at [89, 80] on input "text" at bounding box center [115, 83] width 158 height 25
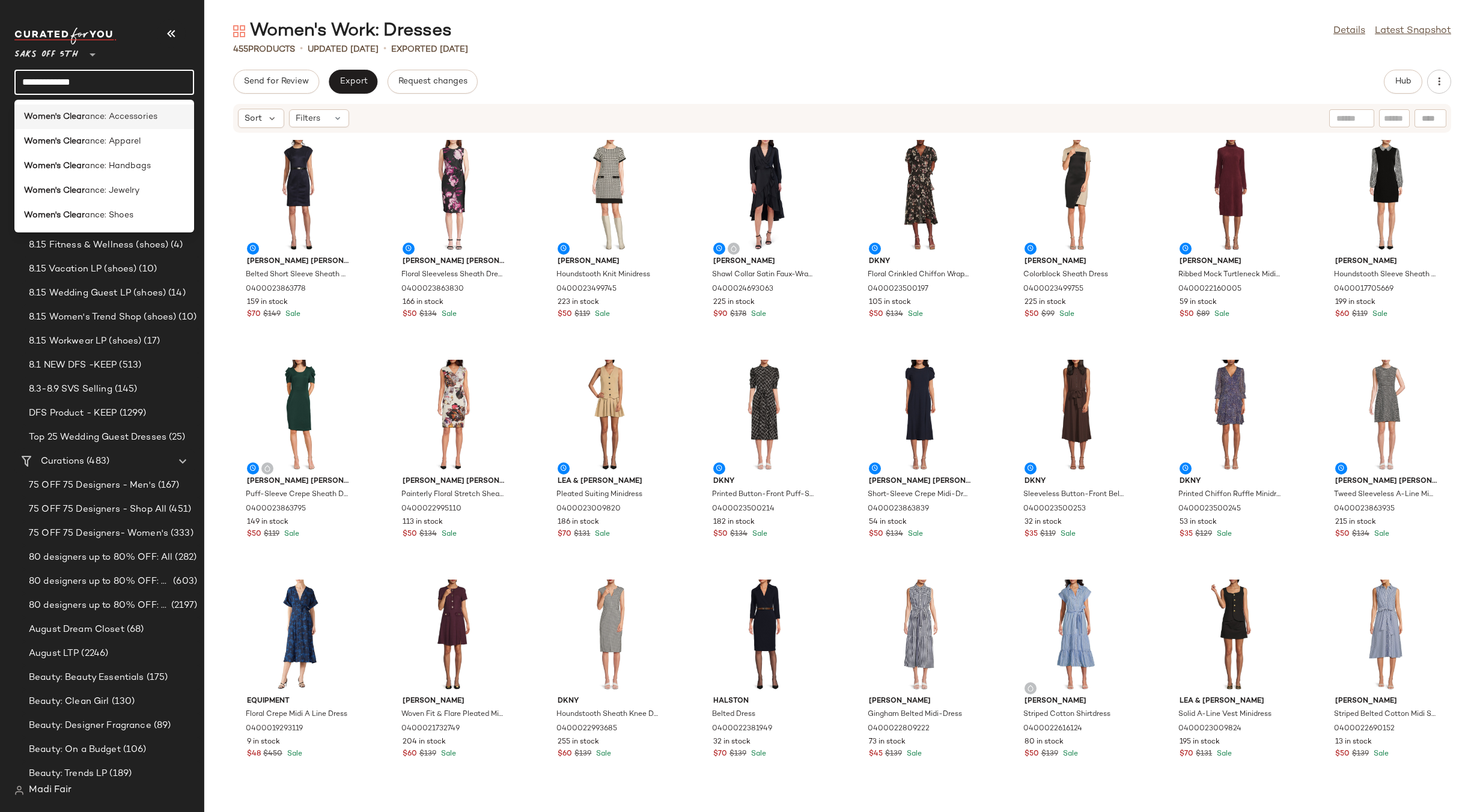
type input "**********"
click at [124, 121] on span "ance: Accessories" at bounding box center [121, 116] width 73 height 12
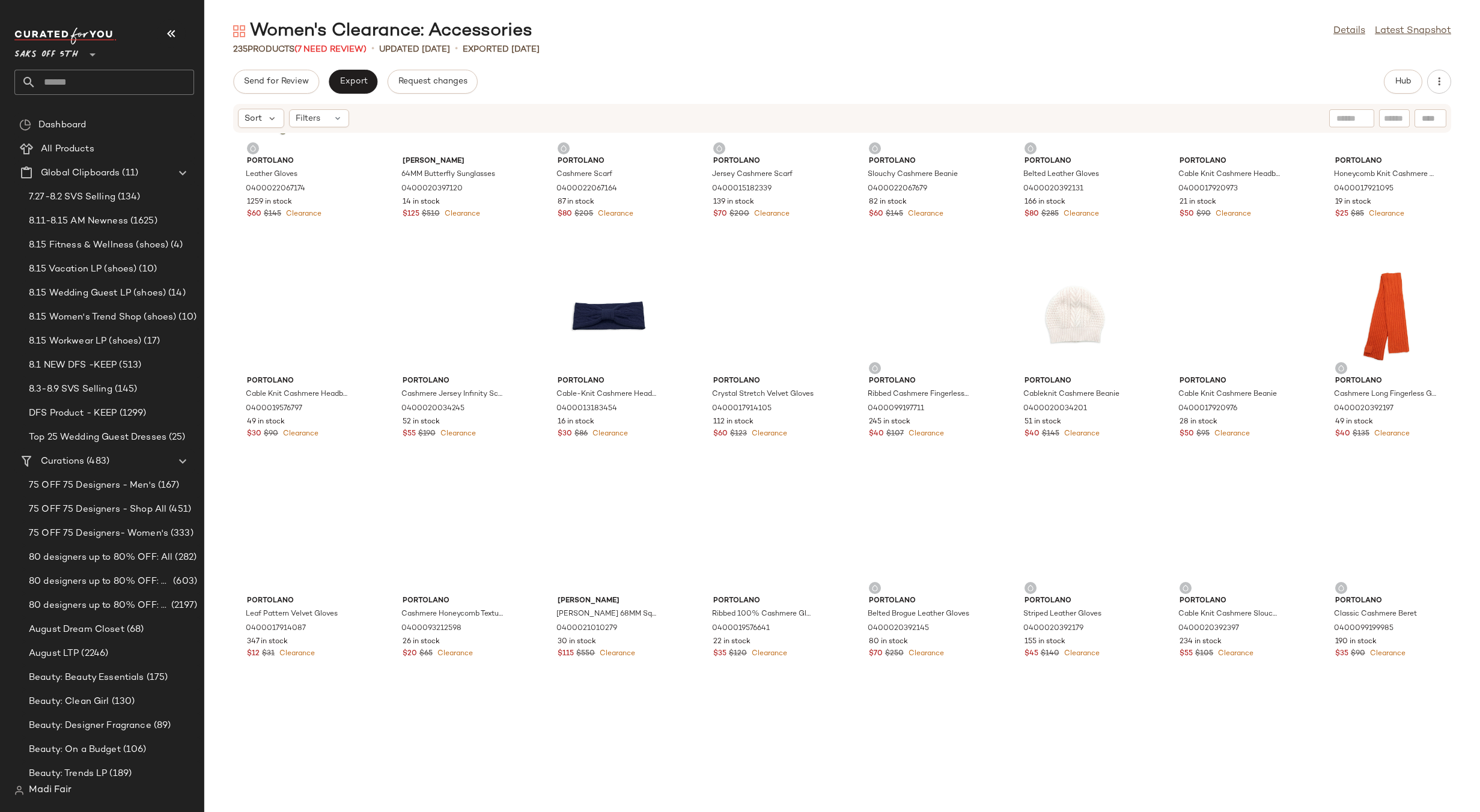
scroll to position [1872, 0]
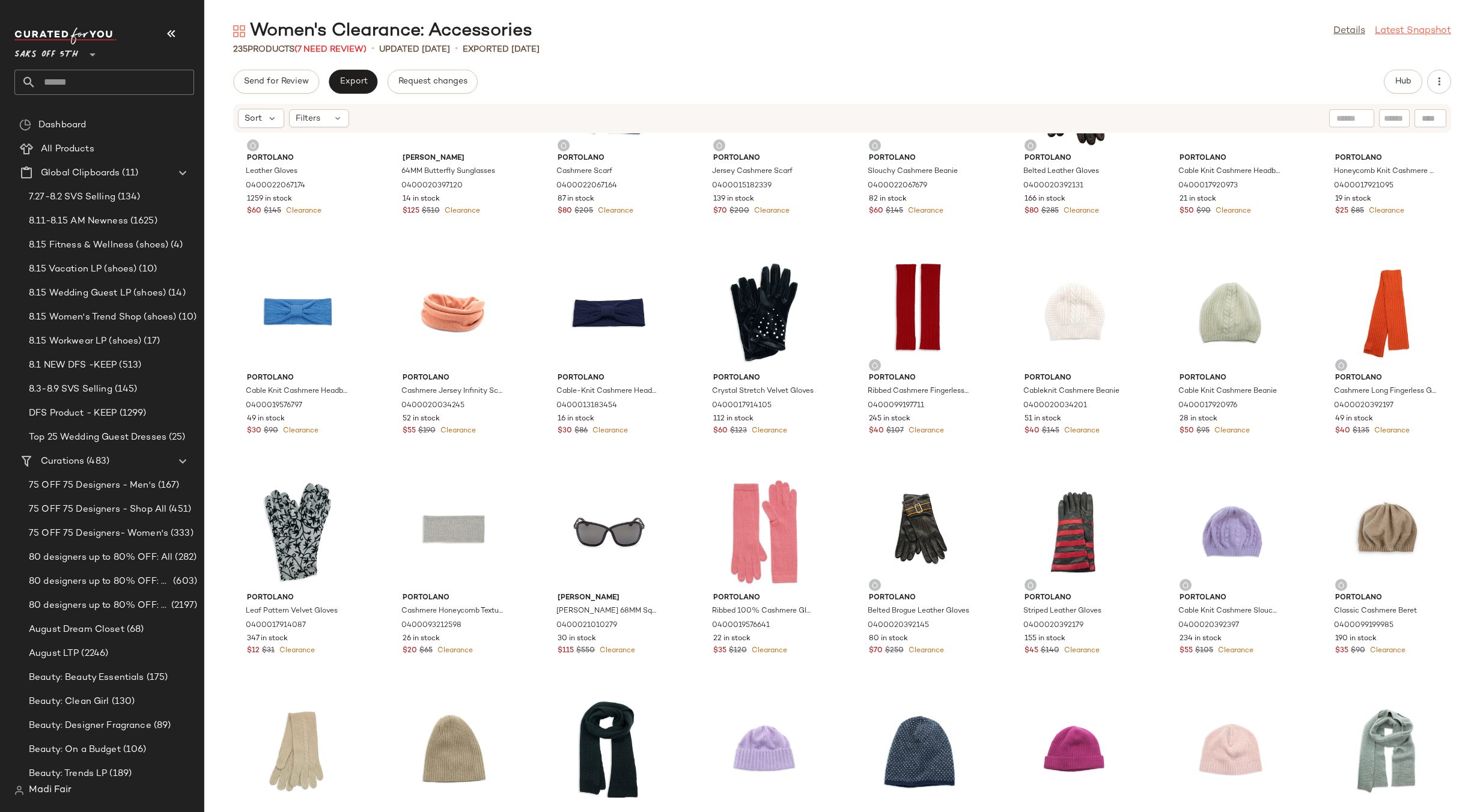
click at [1428, 31] on link "Latest Snapshot" at bounding box center [1413, 31] width 76 height 15
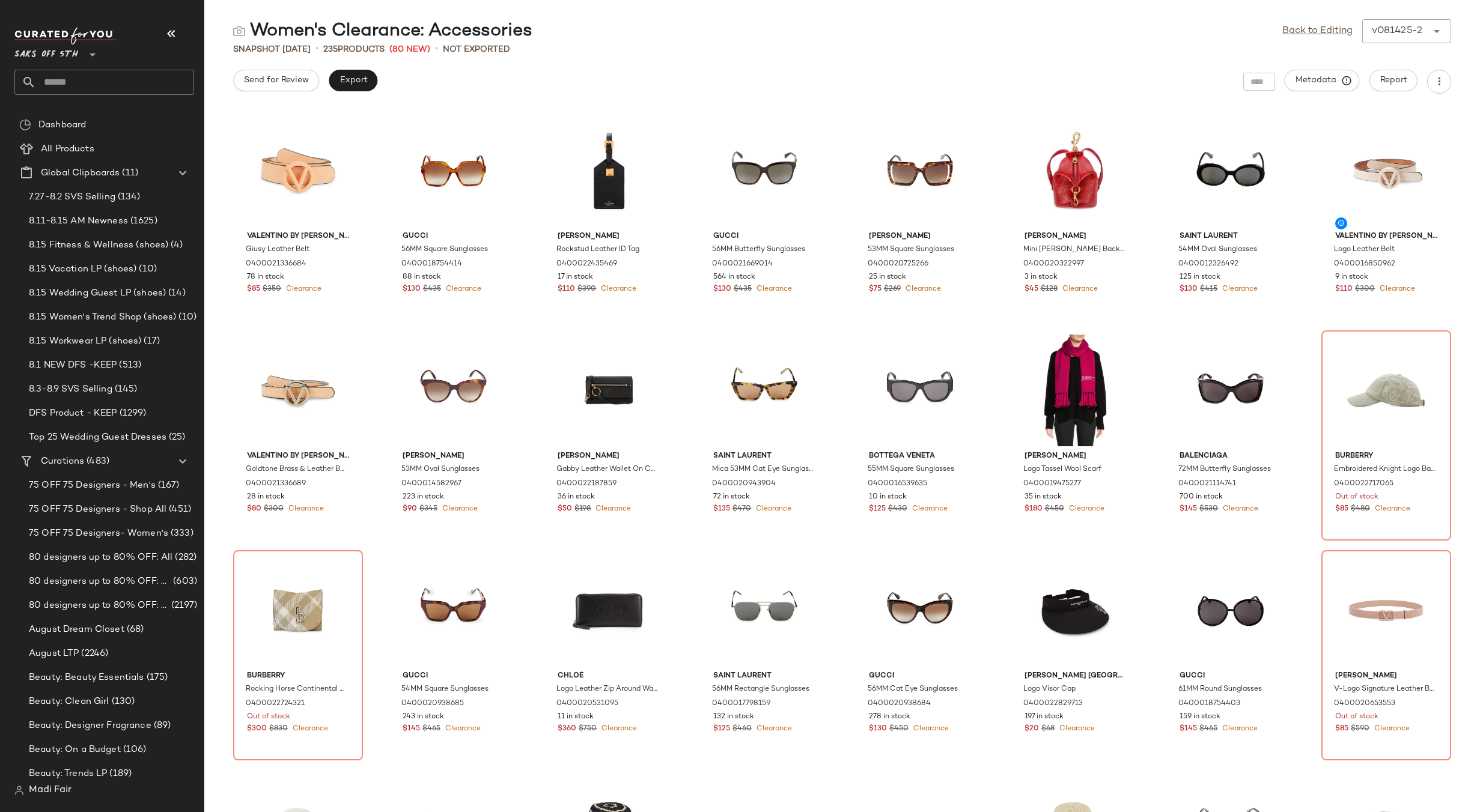
click at [1413, 25] on div "v081425-2 ******" at bounding box center [1395, 31] width 65 height 24
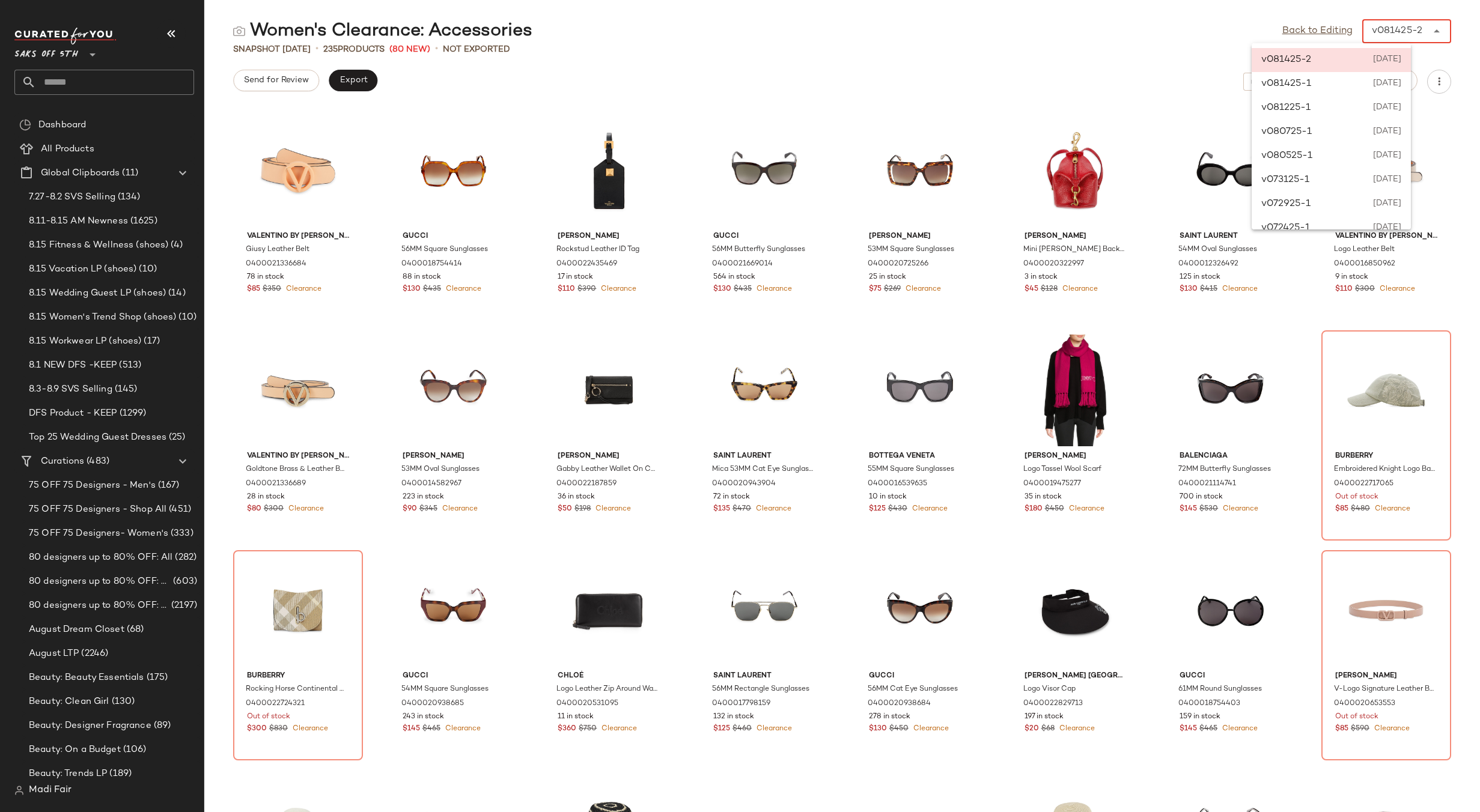
click at [1402, 68] on div "v081425-2 [DATE]" at bounding box center [1332, 60] width 160 height 24
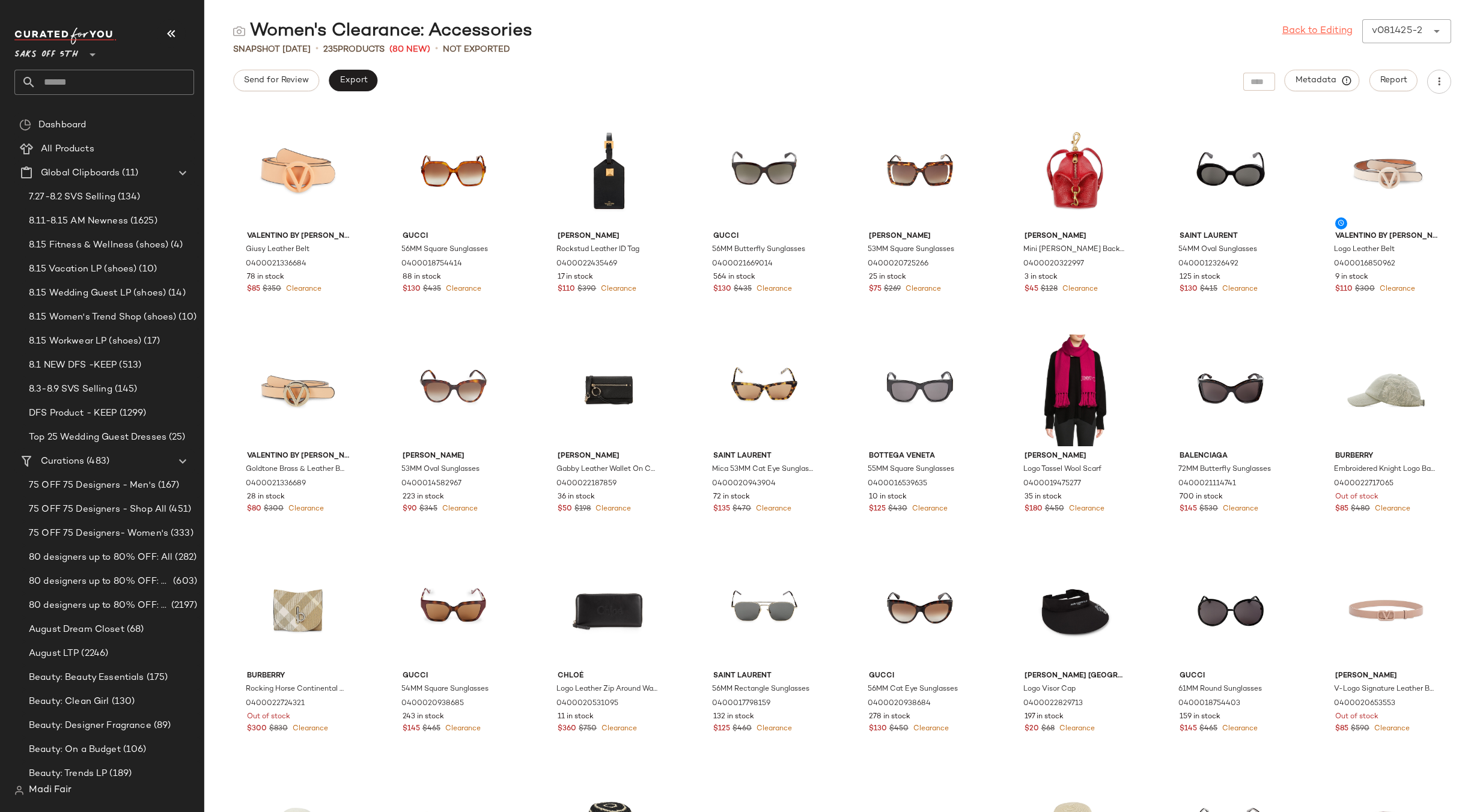
click at [1303, 32] on link "Back to Editing" at bounding box center [1317, 31] width 70 height 15
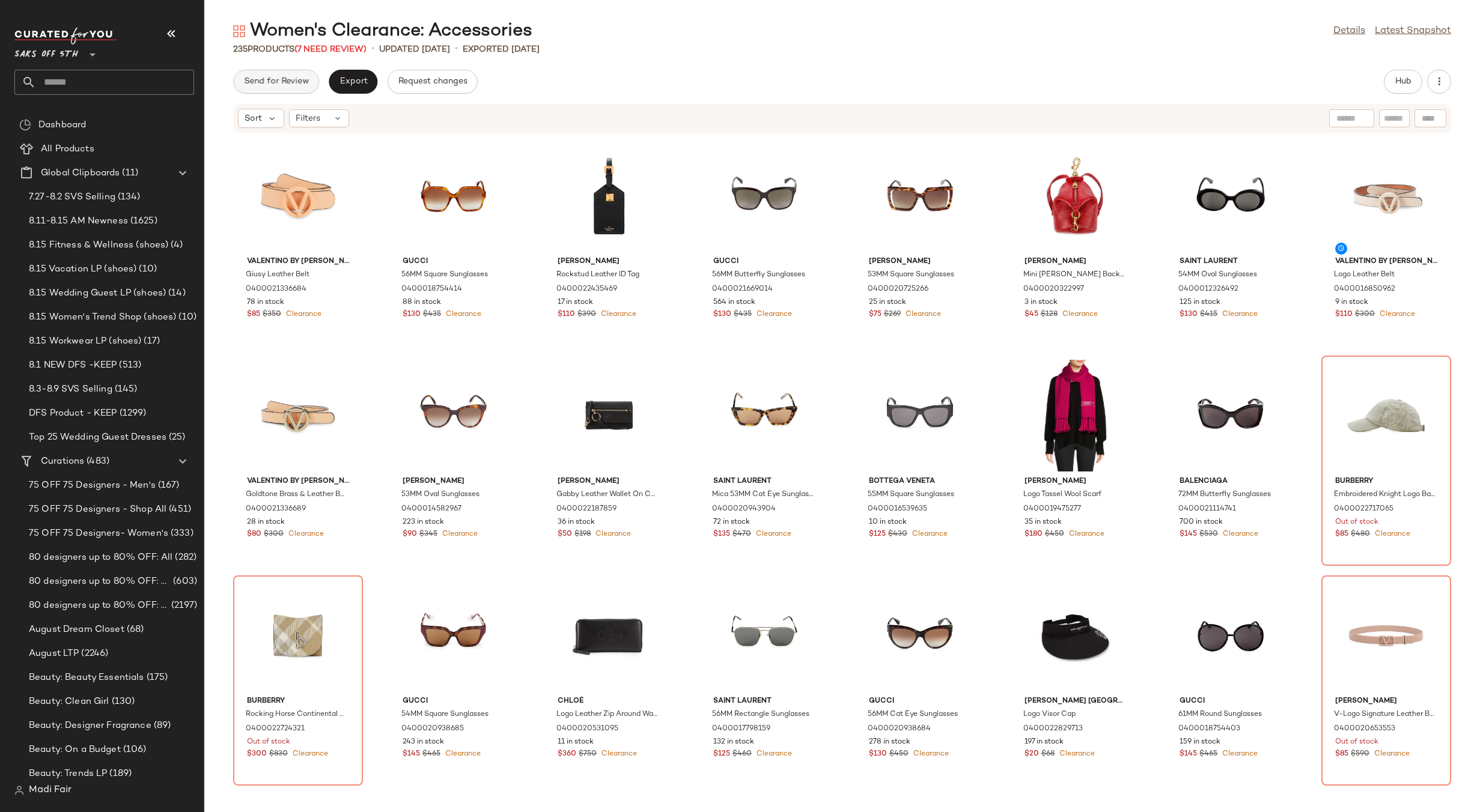
click at [289, 83] on span "Send for Review" at bounding box center [276, 82] width 65 height 10
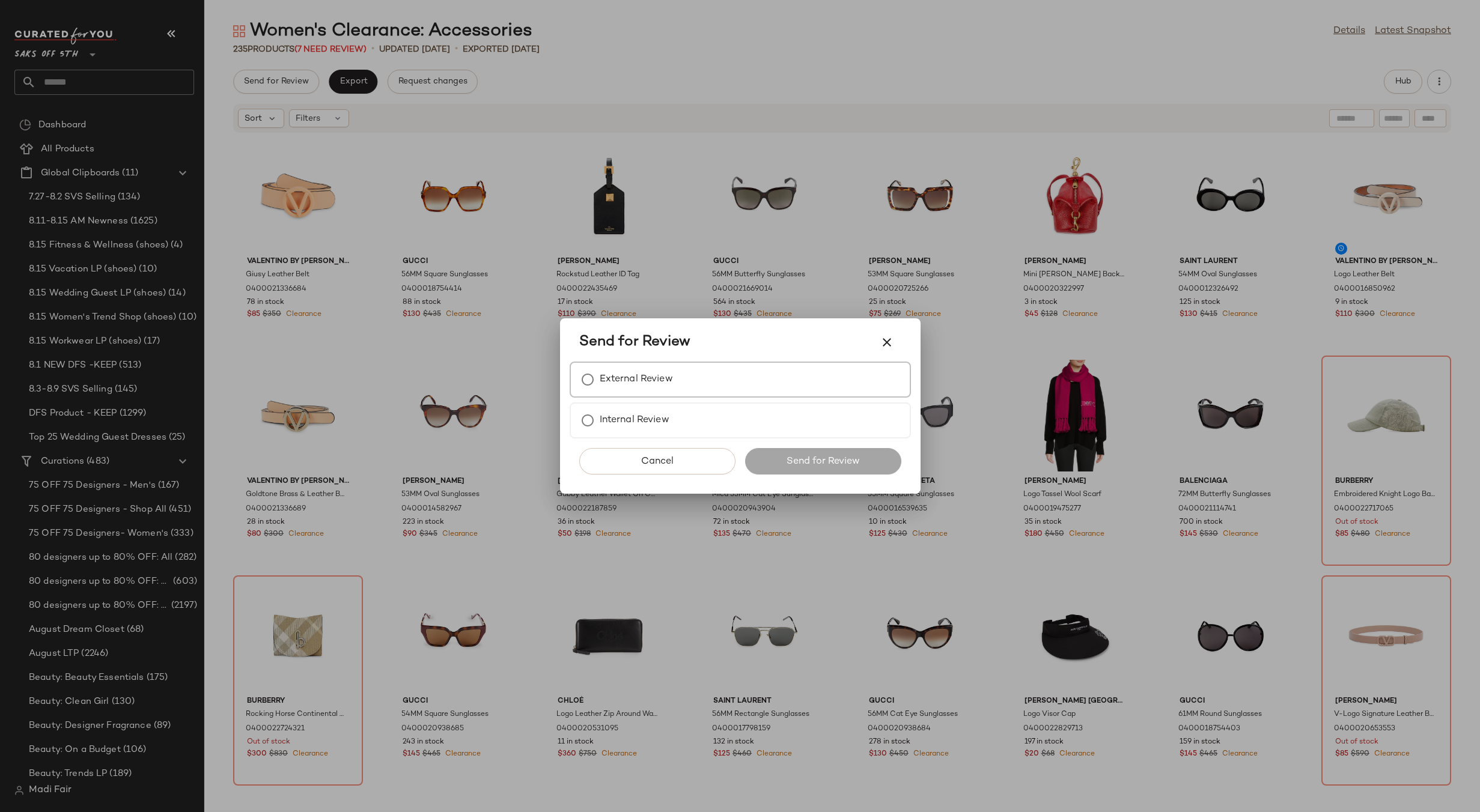
click at [643, 369] on label "External Review" at bounding box center [637, 379] width 74 height 24
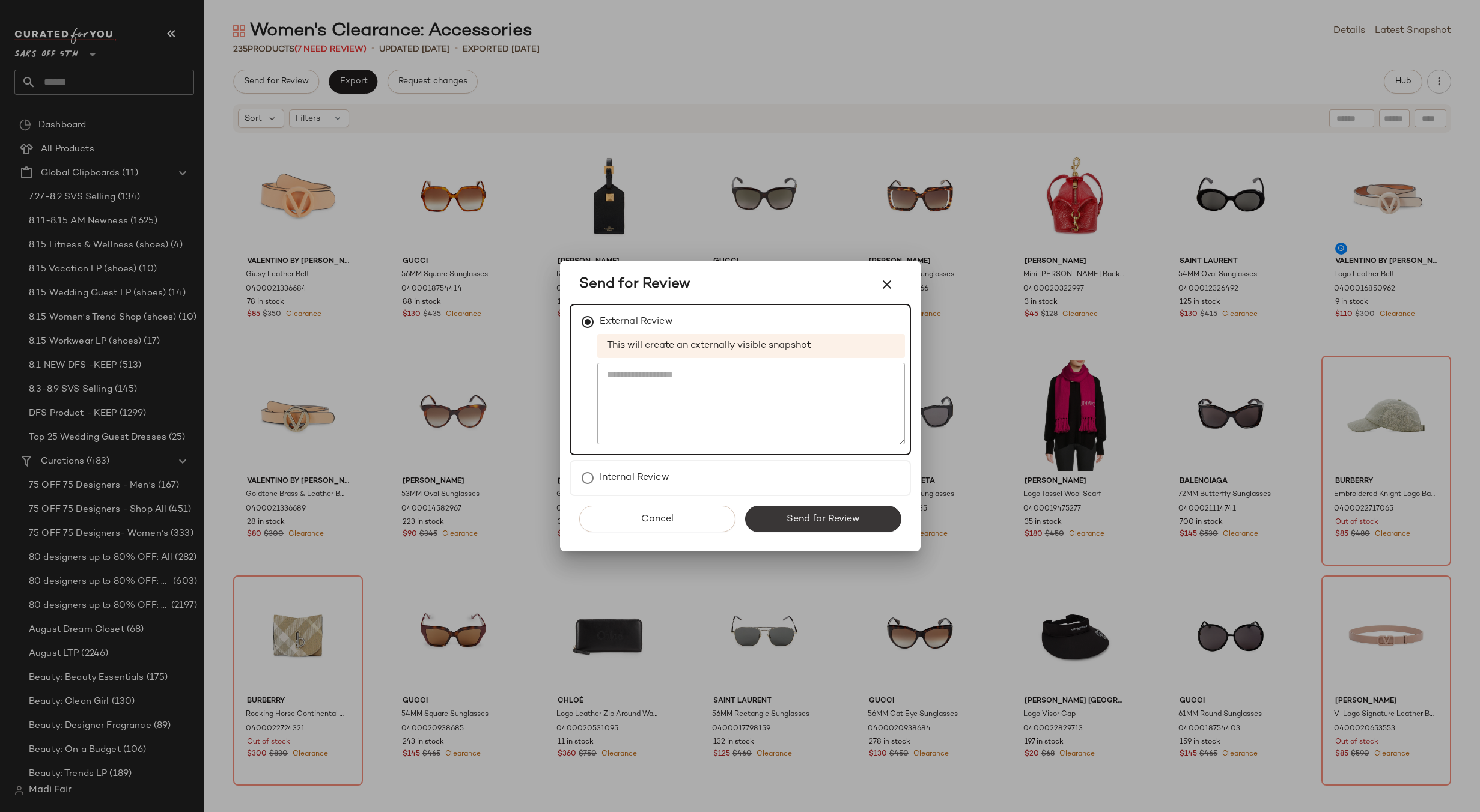
click at [850, 519] on span "Send for Review" at bounding box center [823, 519] width 74 height 11
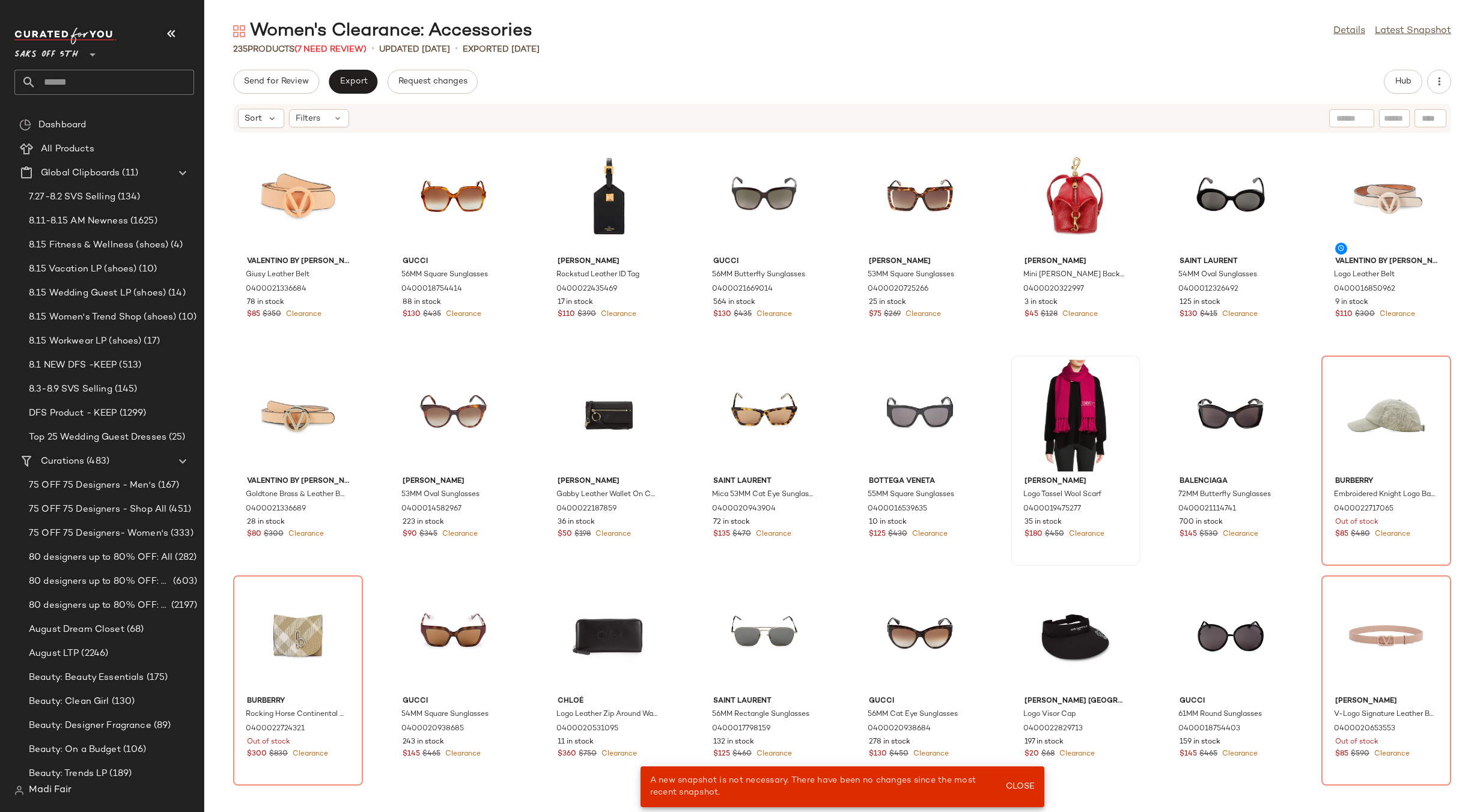
drag, startPoint x: 1022, startPoint y: 788, endPoint x: 1083, endPoint y: 525, distance: 270.0
click at [1021, 788] on span "Close" at bounding box center [1019, 787] width 29 height 10
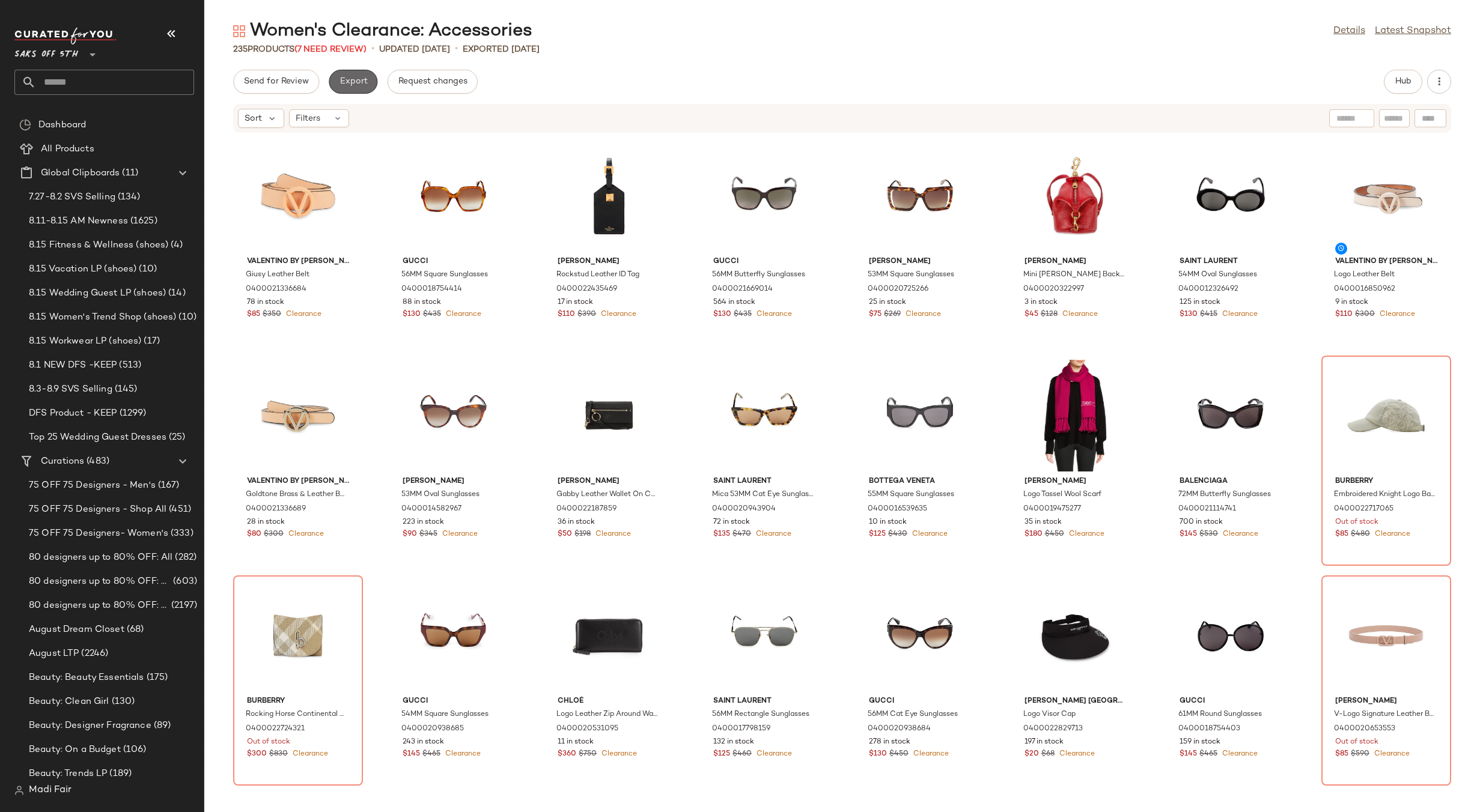
click at [329, 80] on button "Export" at bounding box center [353, 82] width 49 height 24
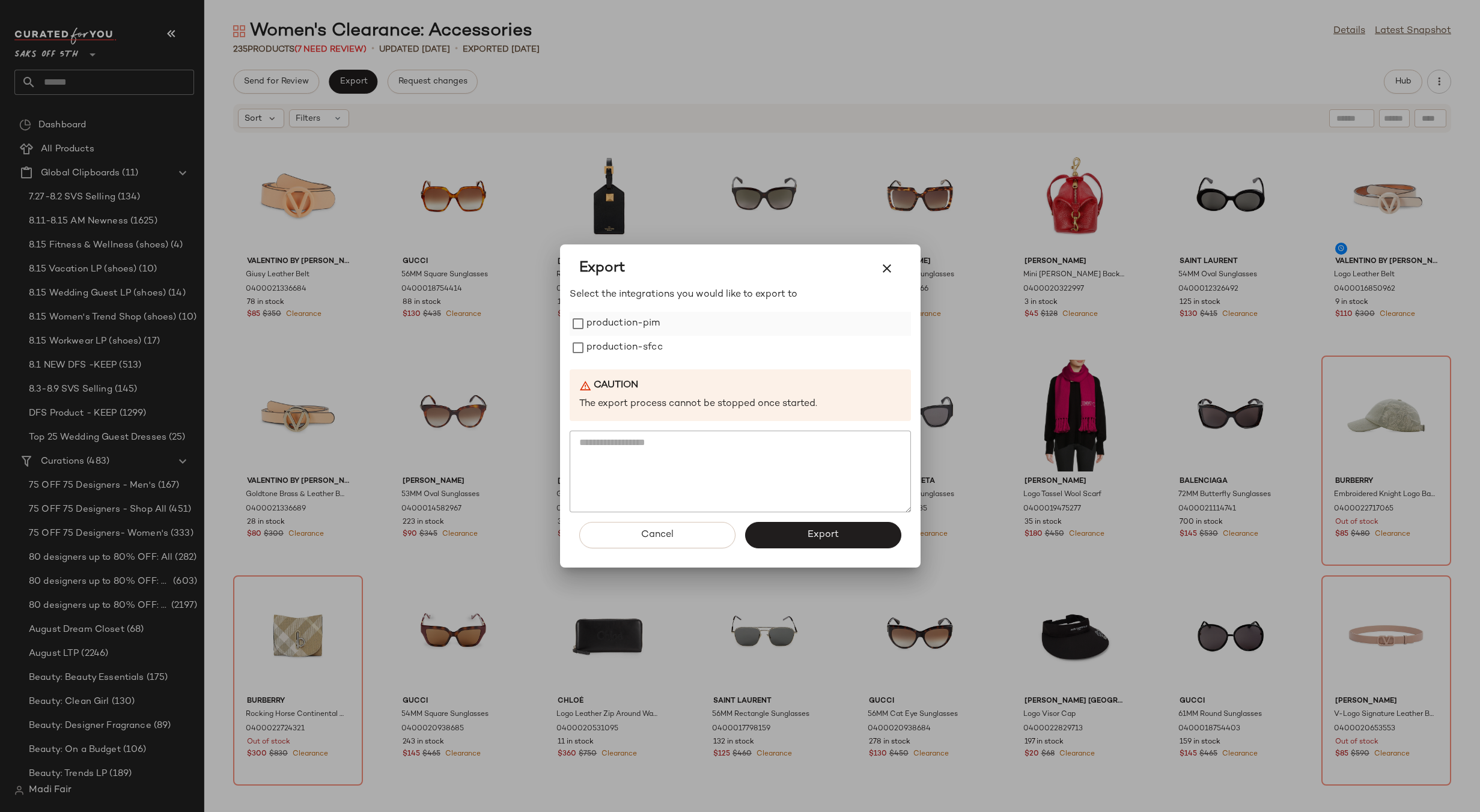
click at [617, 323] on label "production-pim" at bounding box center [623, 324] width 74 height 24
click at [625, 349] on label "production-sfcc" at bounding box center [625, 347] width 76 height 24
click at [776, 529] on button "Export" at bounding box center [823, 535] width 156 height 26
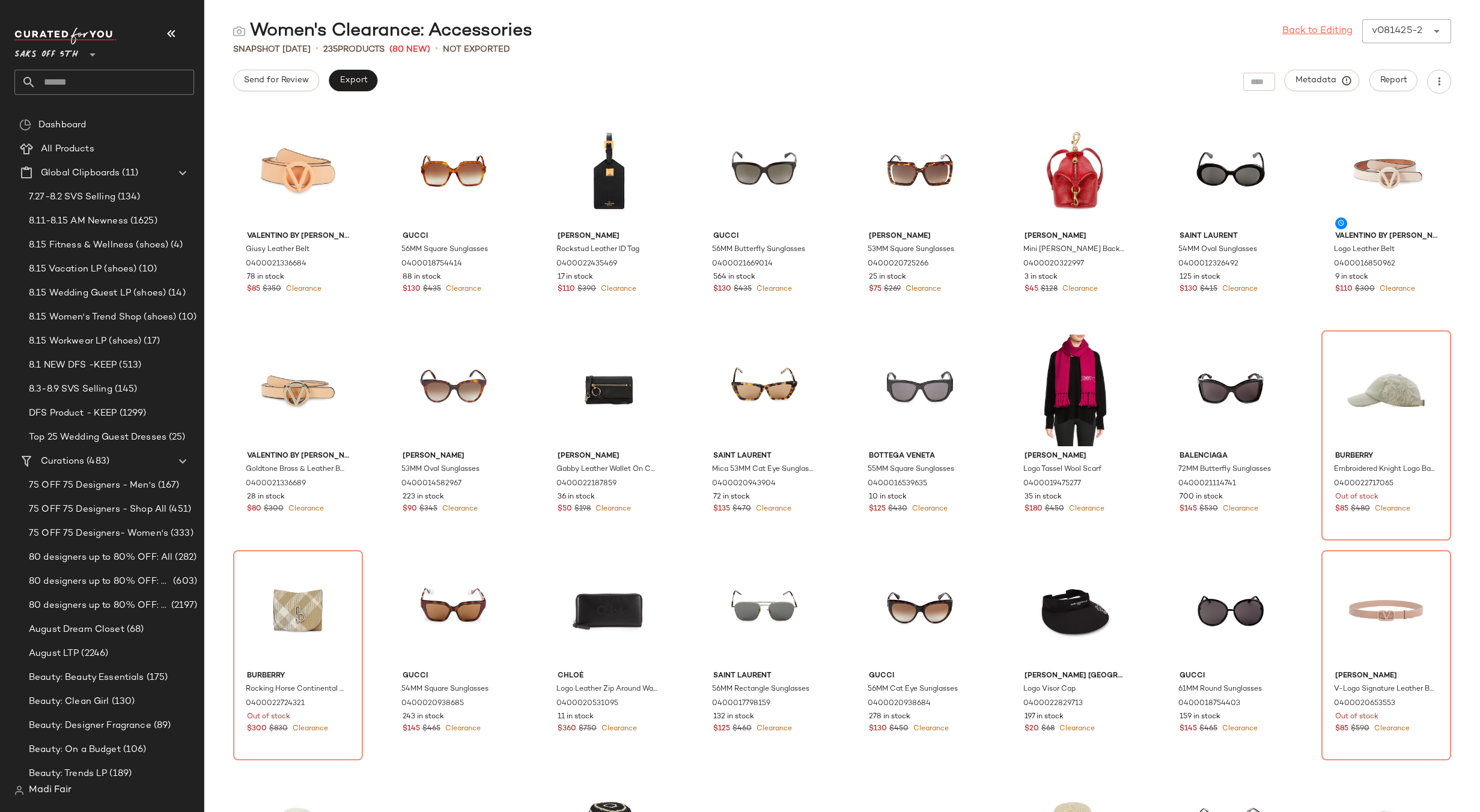
click at [1307, 31] on link "Back to Editing" at bounding box center [1317, 31] width 70 height 15
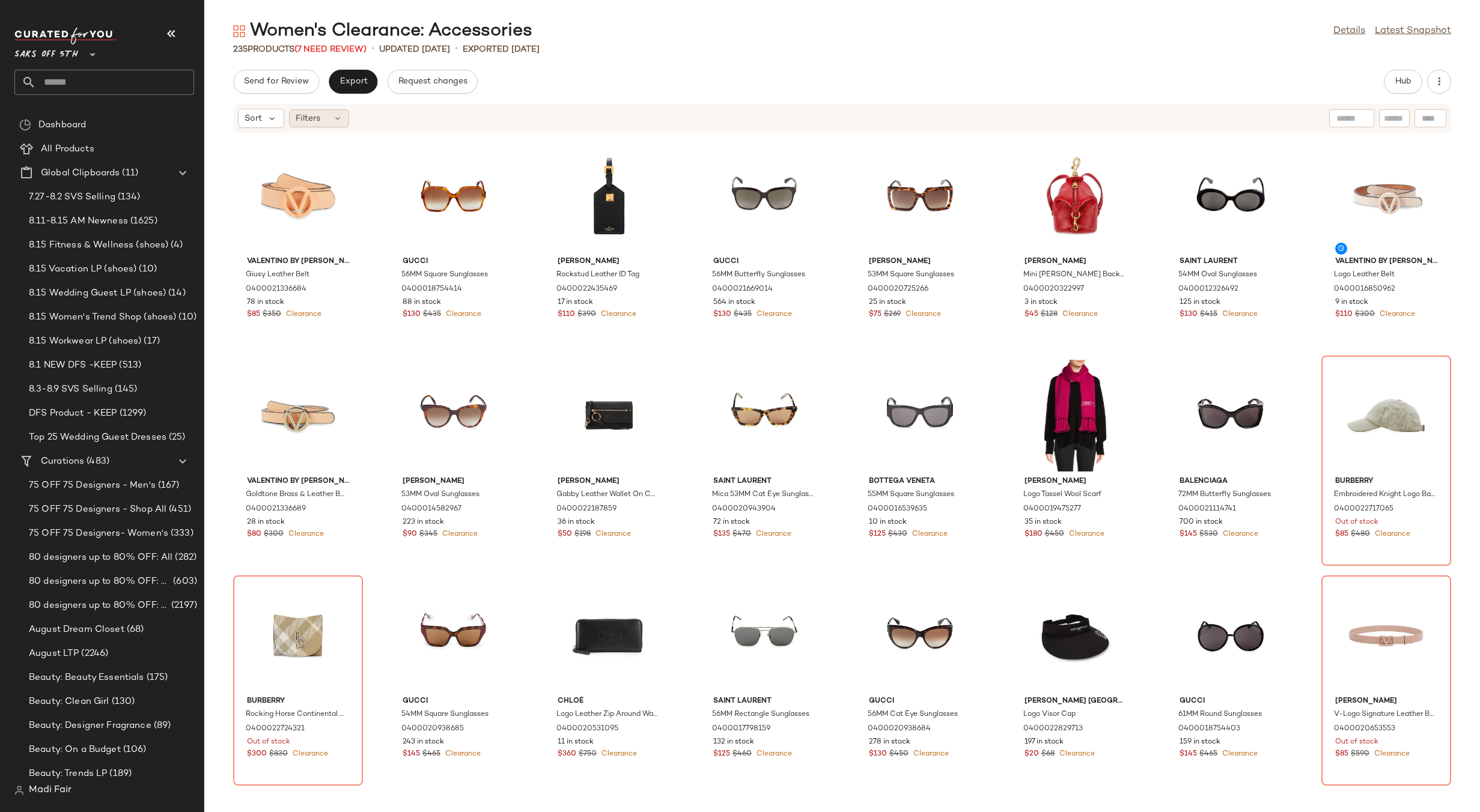
click at [309, 114] on span "Filters" at bounding box center [308, 119] width 25 height 12
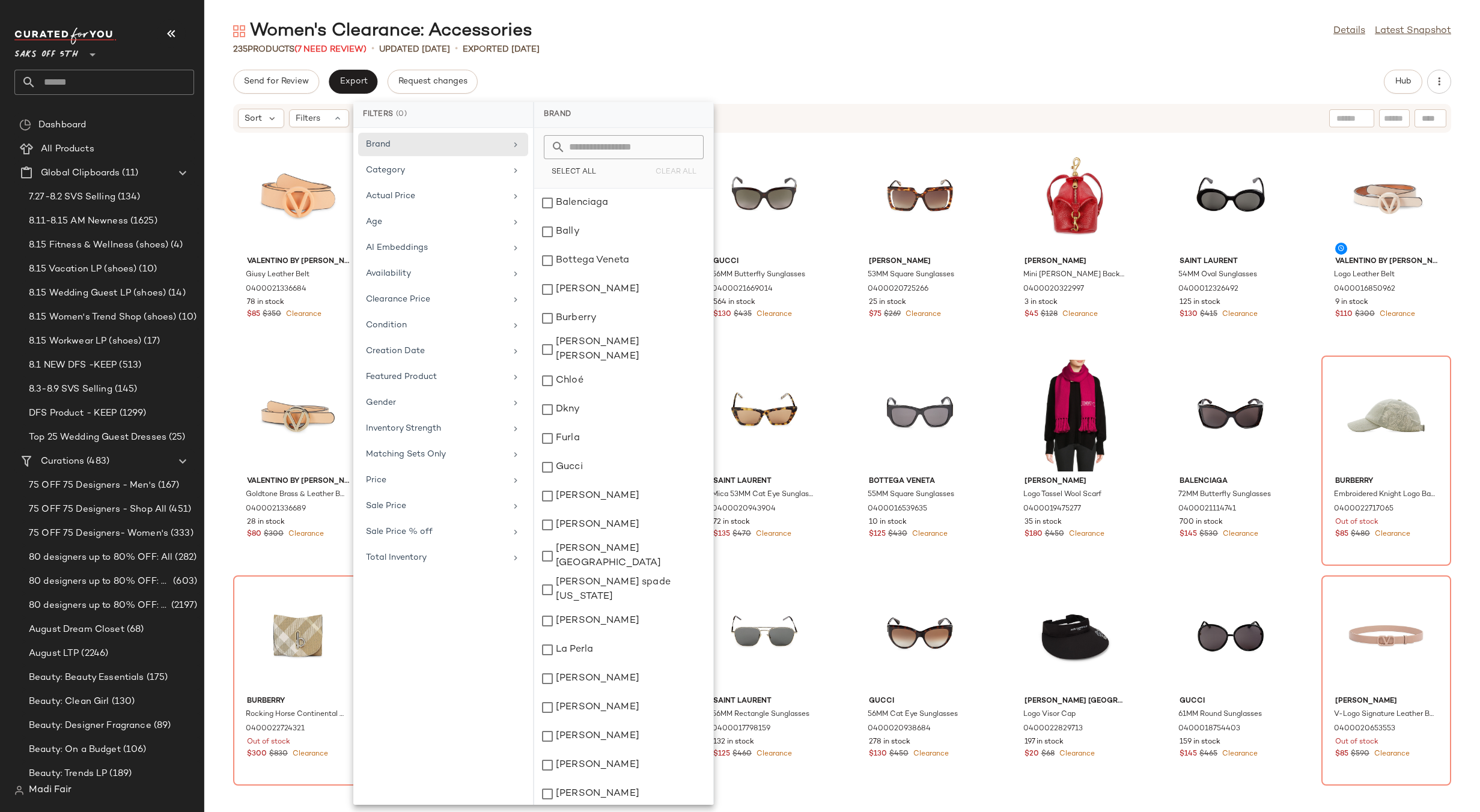
click at [623, 46] on div "235 Products (7 Need Review) • updated Aug 15th • Exported Aug 15th" at bounding box center [843, 49] width 1276 height 12
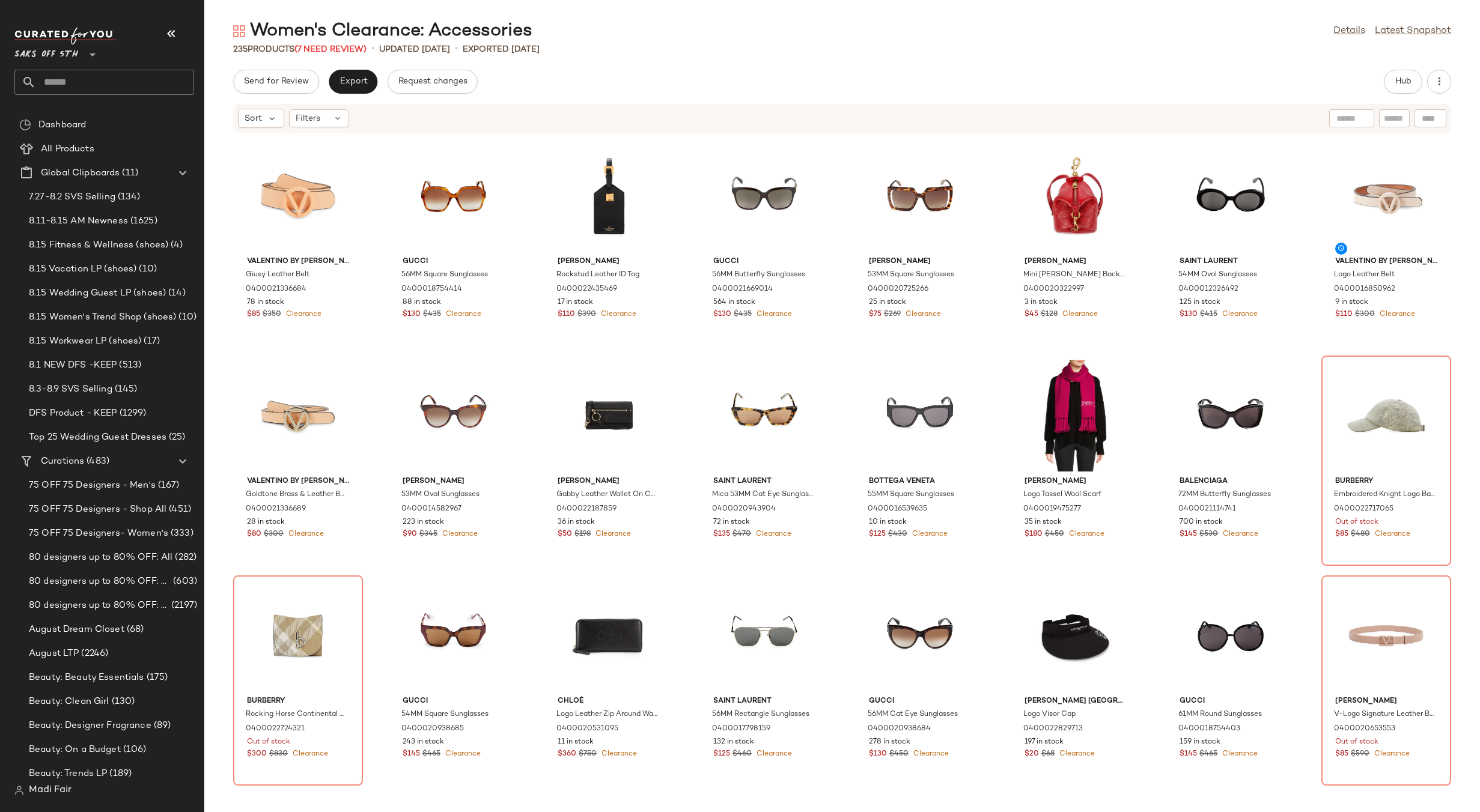
click at [645, 38] on div "Women's Clearance: Accessories Details Latest Snapshot" at bounding box center [843, 31] width 1276 height 24
click at [845, 44] on div "235 Products (7 Need Review) • updated Aug 15th • Exported Aug 15th" at bounding box center [843, 49] width 1276 height 12
